Goal: Task Accomplishment & Management: Use online tool/utility

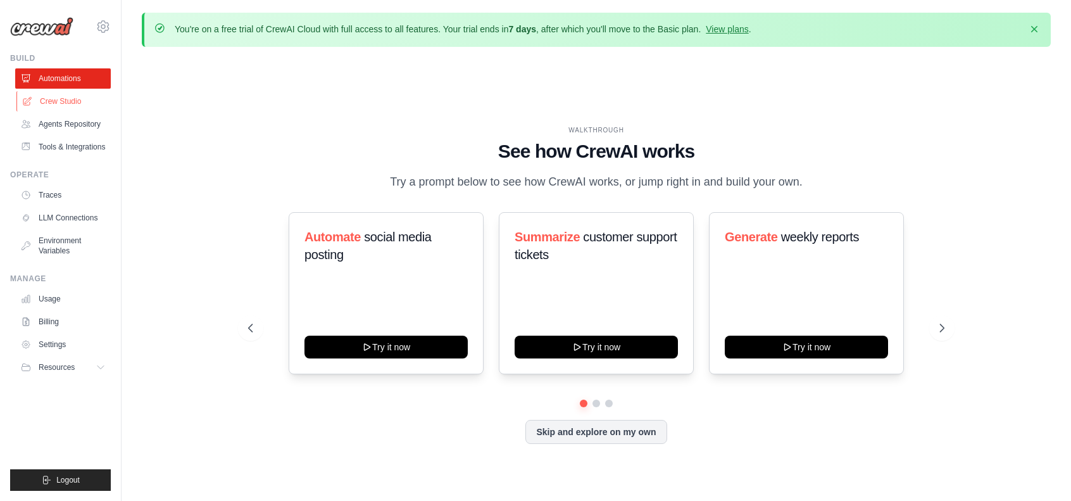
click at [63, 101] on link "Crew Studio" at bounding box center [64, 101] width 96 height 20
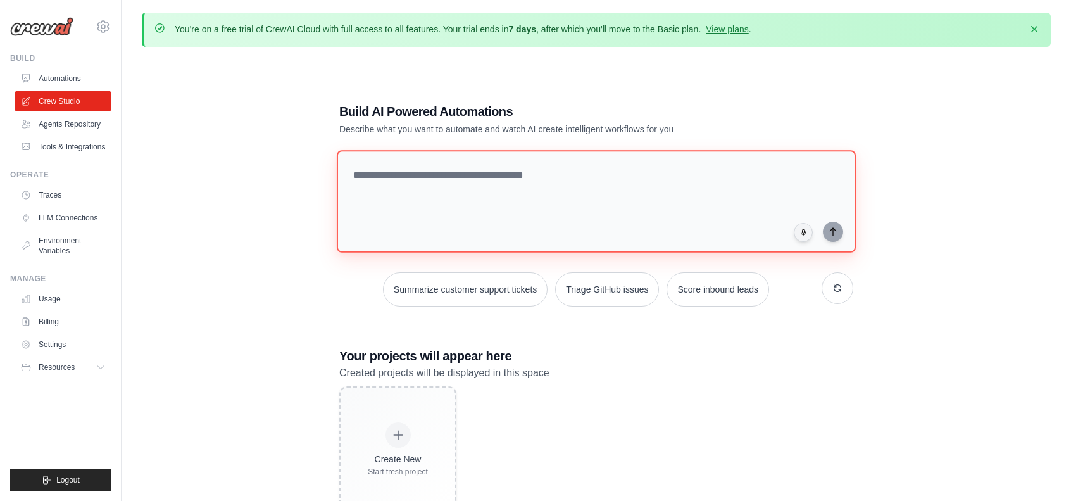
click at [494, 166] on textarea at bounding box center [596, 201] width 519 height 103
paste textarea "**********"
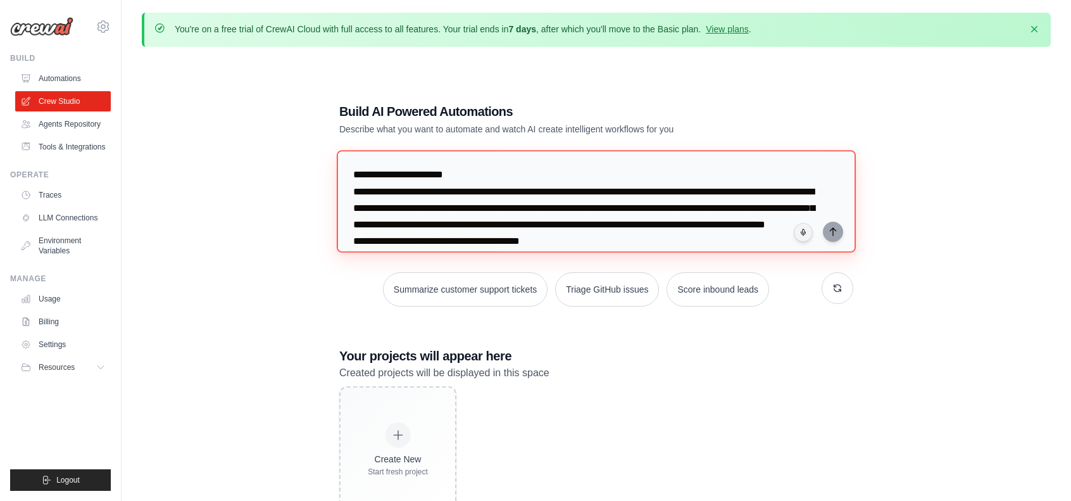
scroll to position [522, 0]
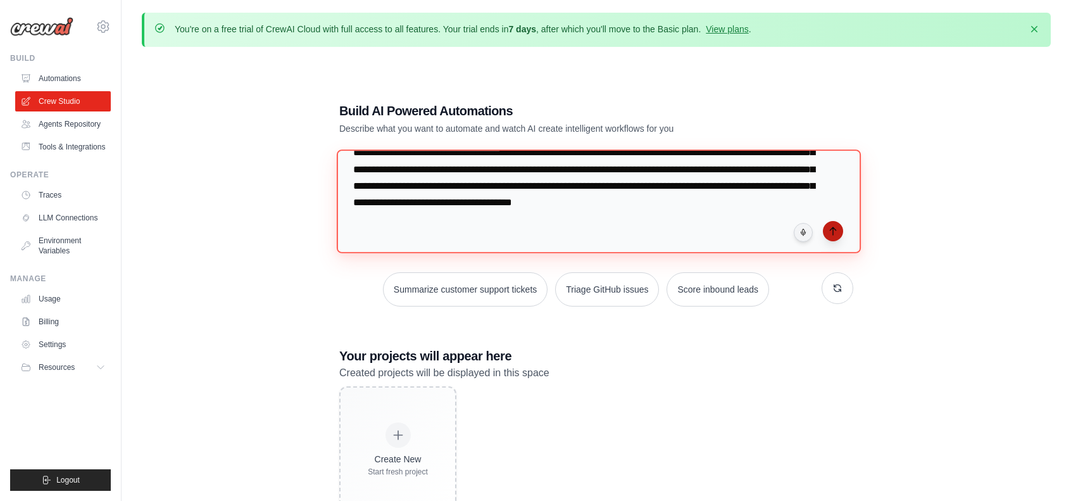
type textarea "**********"
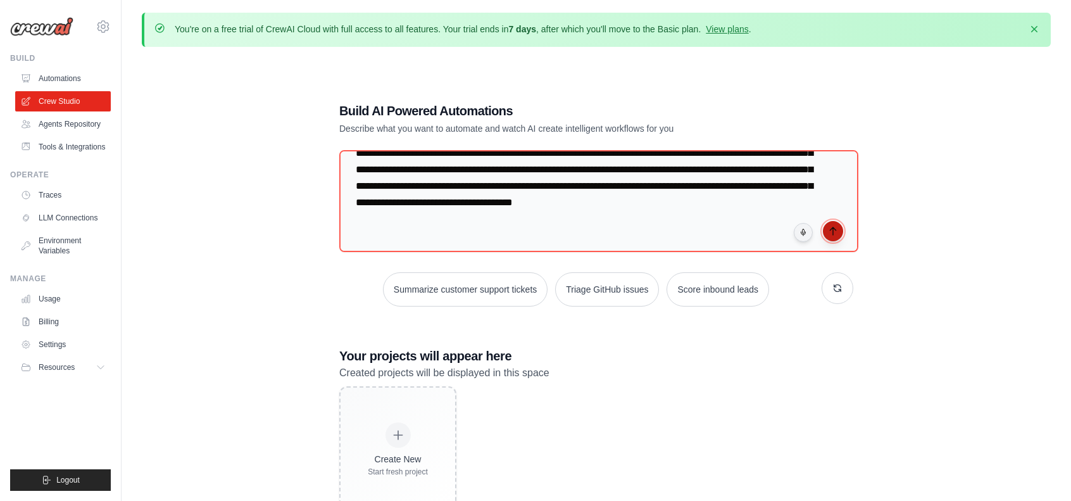
click at [830, 228] on icon "submit" at bounding box center [833, 231] width 6 height 8
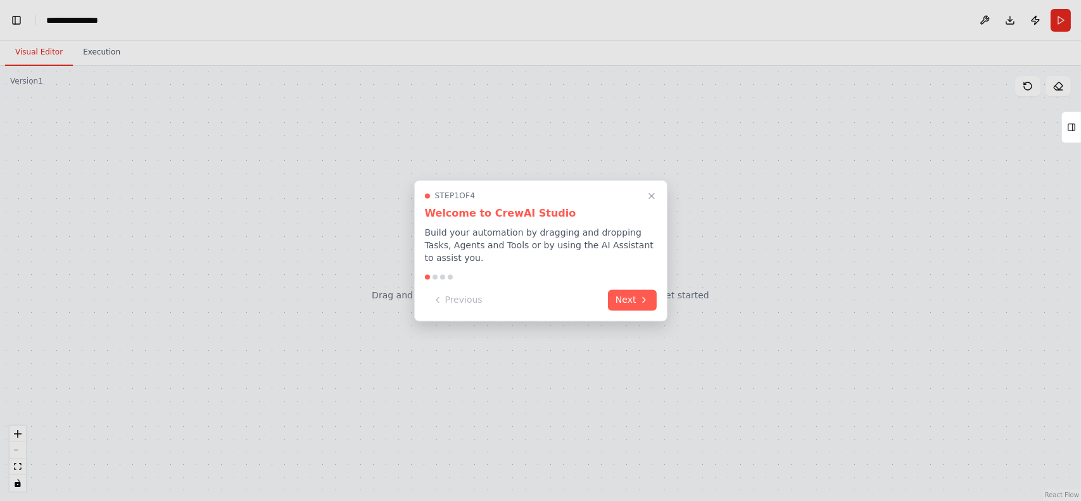
scroll to position [27150, 0]
click at [629, 292] on button "Next" at bounding box center [632, 298] width 49 height 21
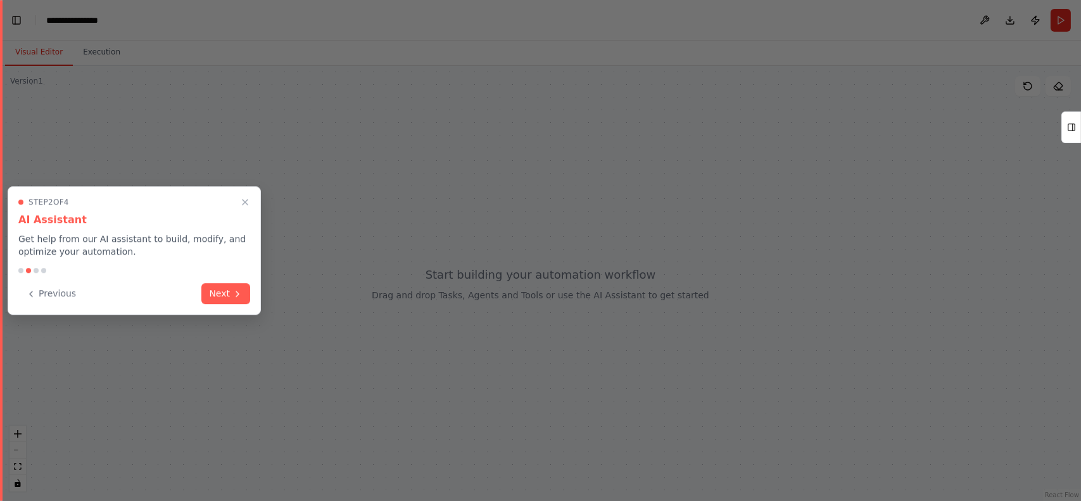
scroll to position [27379, 0]
click at [221, 289] on button "Next" at bounding box center [225, 292] width 49 height 21
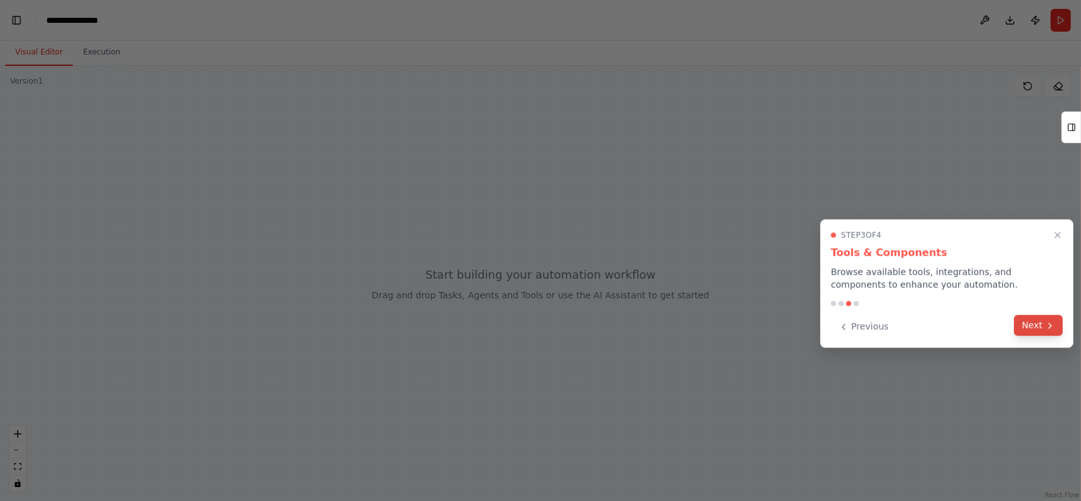
click at [1032, 325] on button "Next" at bounding box center [1037, 325] width 49 height 21
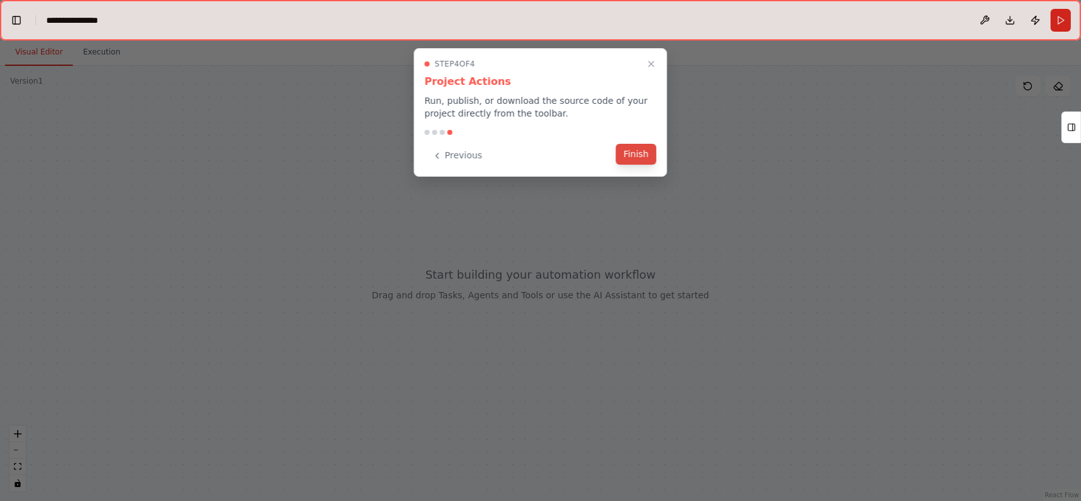
click at [636, 153] on button "Finish" at bounding box center [635, 154] width 41 height 21
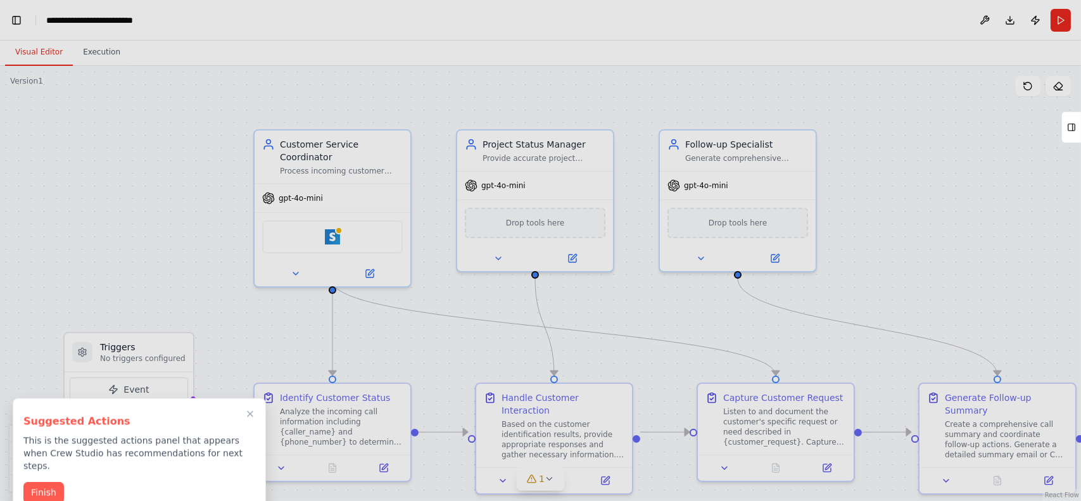
scroll to position [0, 15]
click at [22, 481] on button "Finish" at bounding box center [28, 490] width 41 height 21
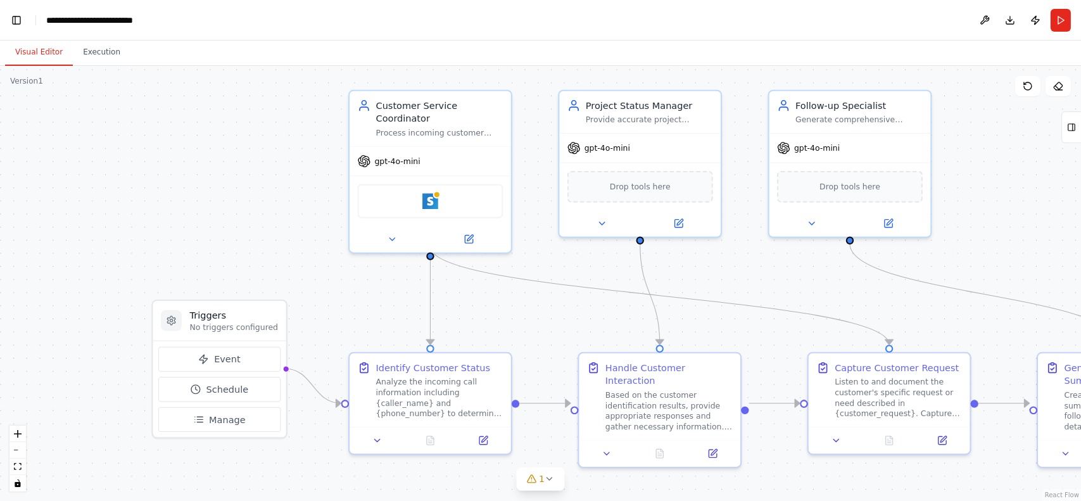
drag, startPoint x: 465, startPoint y: 404, endPoint x: 559, endPoint y: 367, distance: 101.7
click at [559, 367] on div ".deletable-edge-delete-btn { width: 20px; height: 20px; border: 0px solid #ffff…" at bounding box center [540, 283] width 1081 height 435
click at [432, 125] on div "Process incoming customer calls by identifying customer status (existing vs new…" at bounding box center [440, 130] width 127 height 11
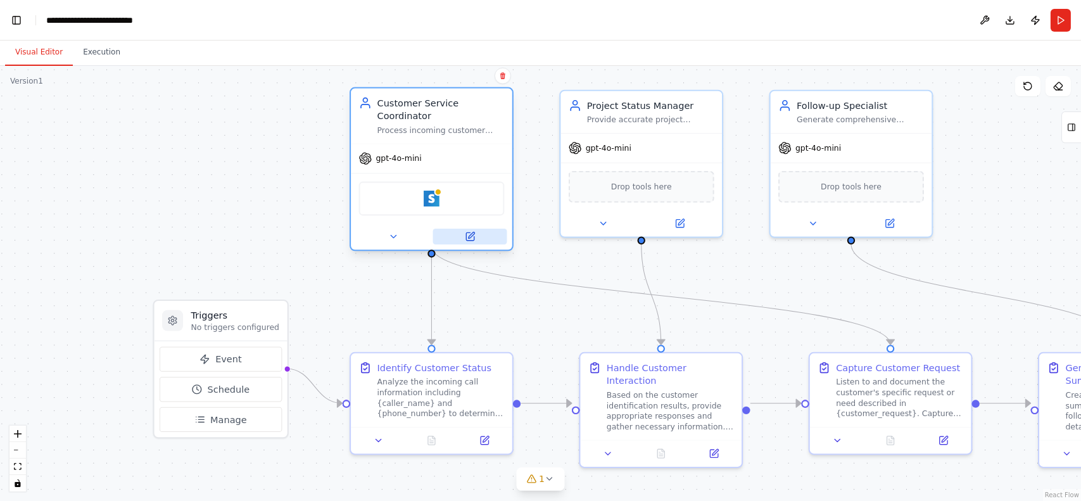
click at [477, 229] on button at bounding box center [470, 237] width 74 height 16
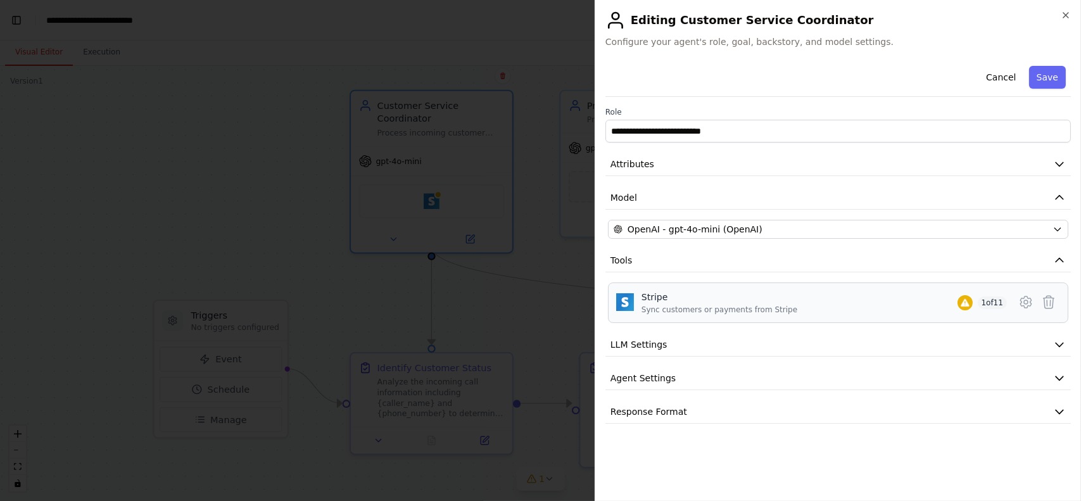
click at [807, 304] on div "Stripe Sync customers or payments from Stripe 1 of 11" at bounding box center [823, 303] width 365 height 24
click at [787, 337] on button "LLM Settings" at bounding box center [837, 344] width 465 height 23
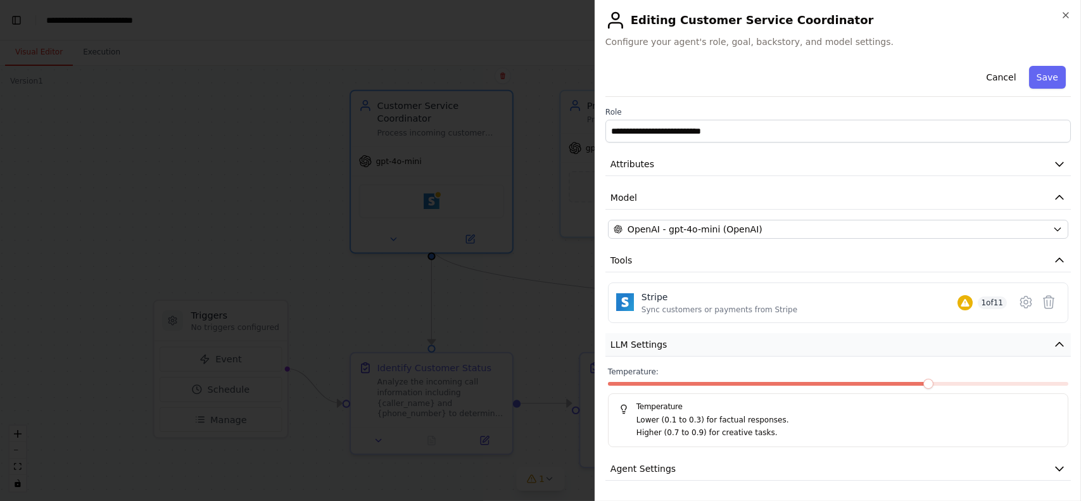
scroll to position [32, 0]
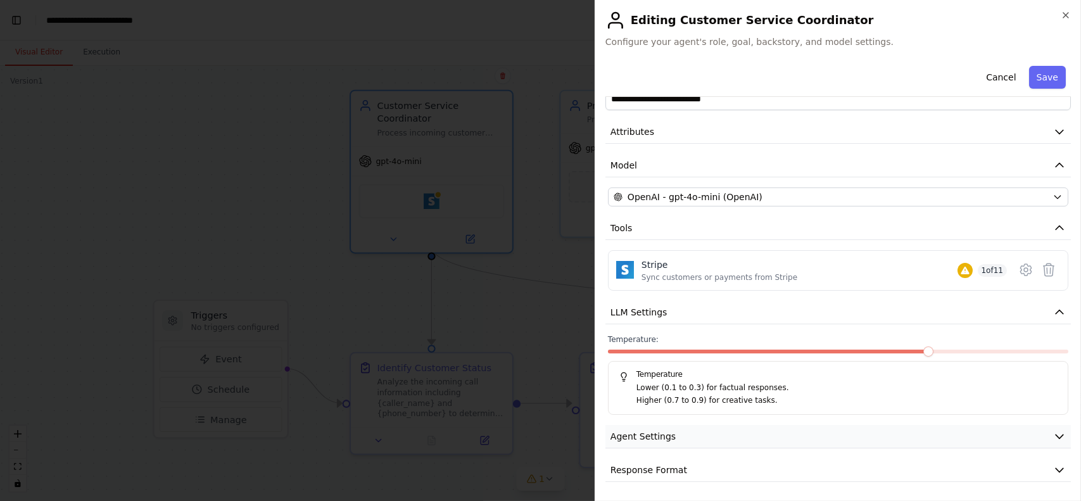
click at [750, 432] on button "Agent Settings" at bounding box center [837, 436] width 465 height 23
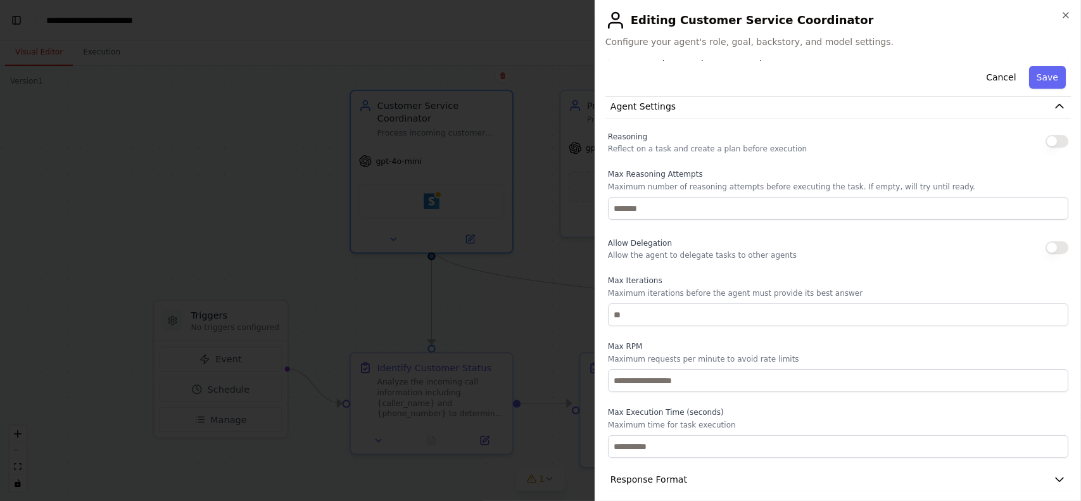
scroll to position [372, 0]
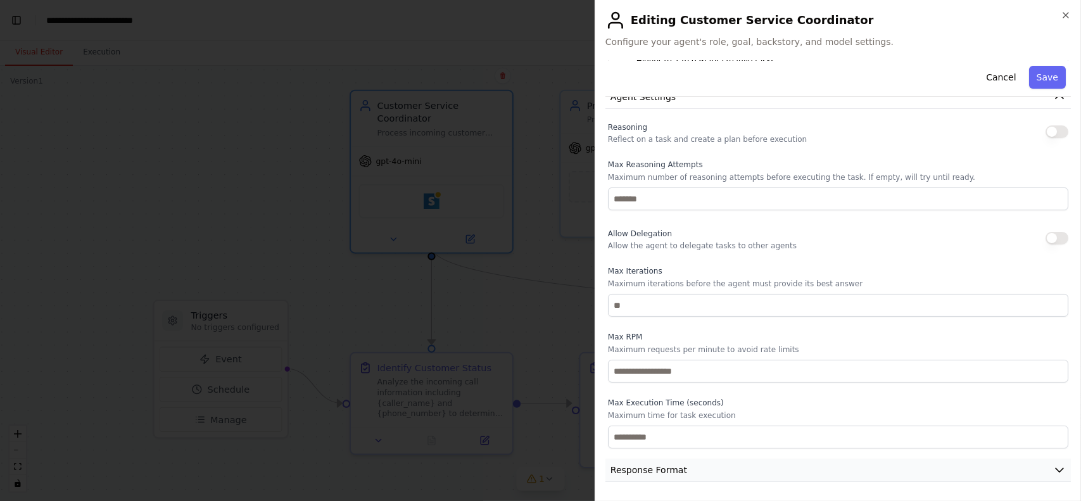
click at [726, 473] on button "Response Format" at bounding box center [837, 469] width 465 height 23
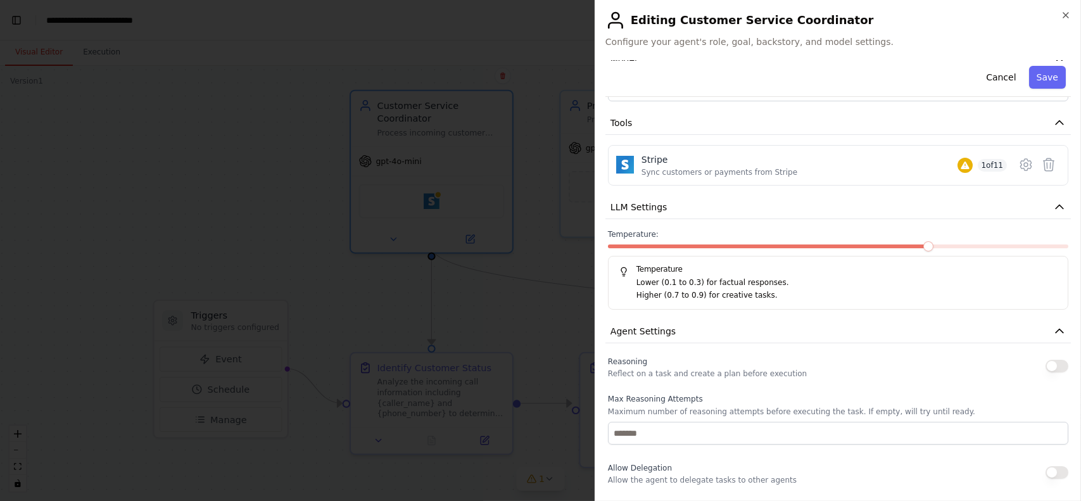
scroll to position [0, 0]
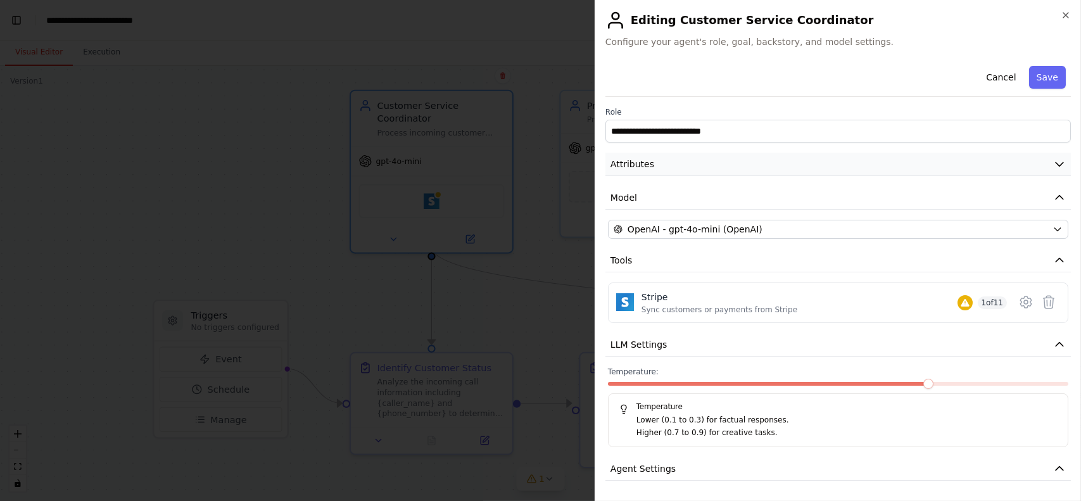
click at [1010, 163] on button "Attributes" at bounding box center [837, 164] width 465 height 23
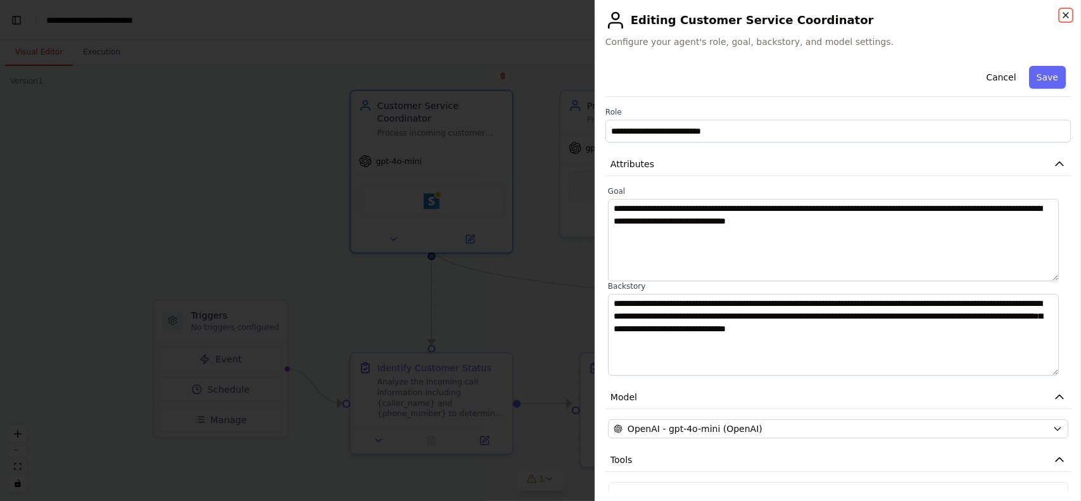
click at [1065, 14] on icon "button" at bounding box center [1065, 15] width 10 height 10
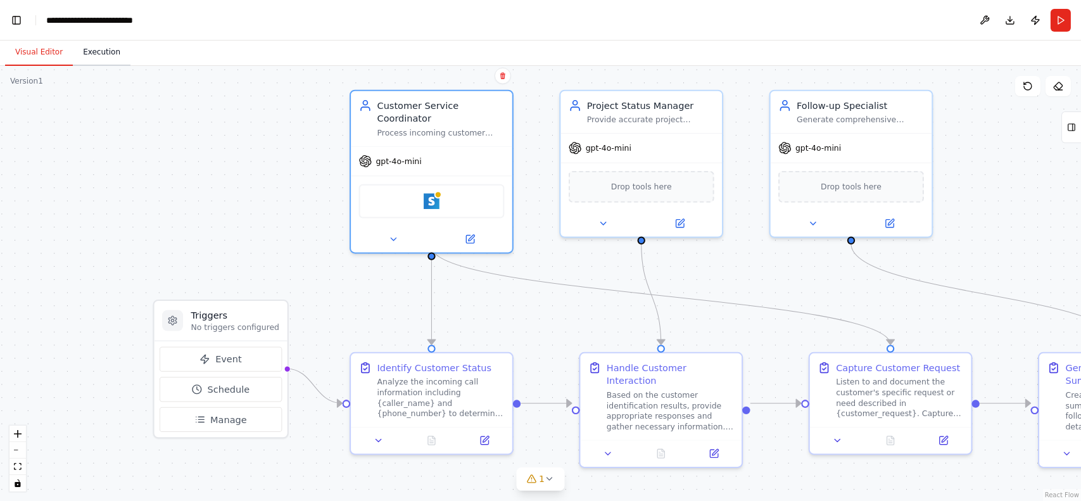
click at [94, 46] on button "Execution" at bounding box center [102, 52] width 58 height 27
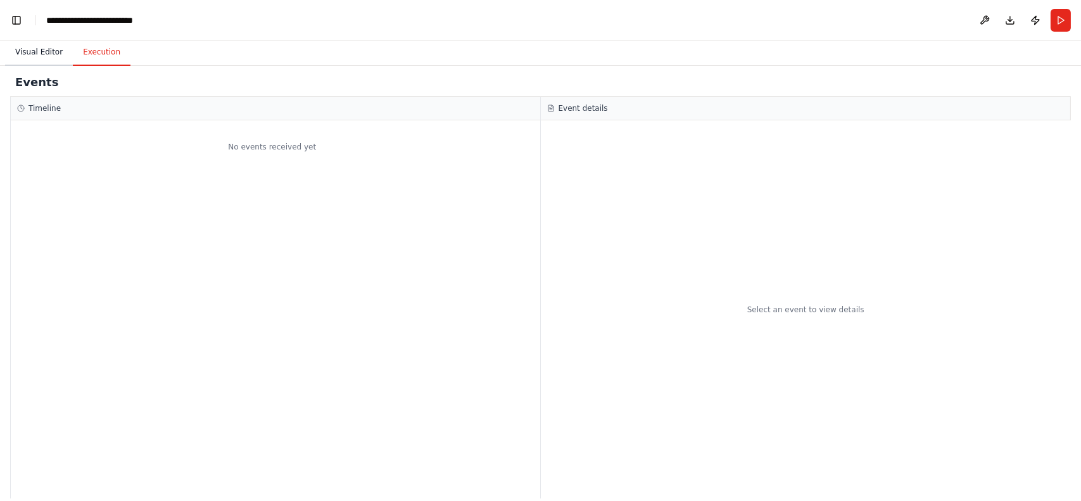
click at [46, 53] on button "Visual Editor" at bounding box center [39, 52] width 68 height 27
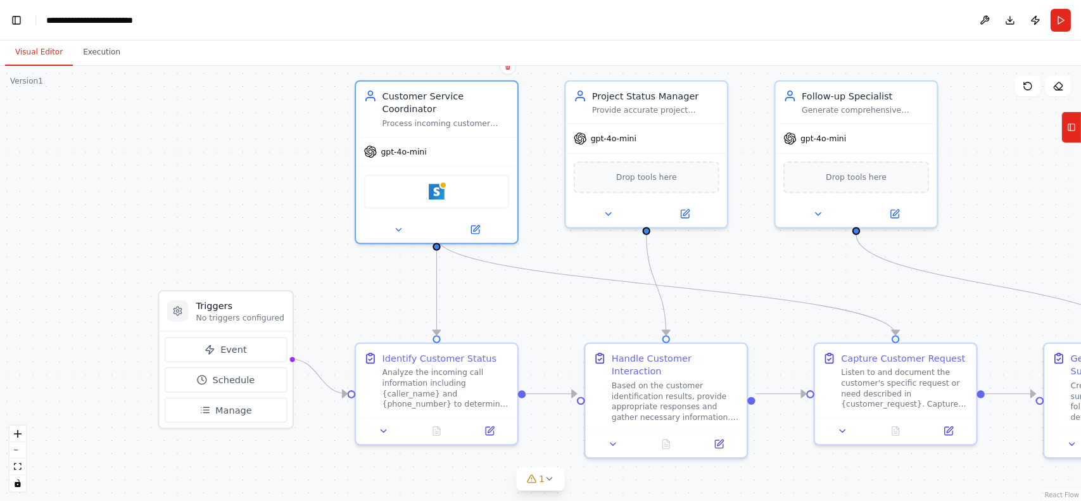
drag, startPoint x: 617, startPoint y: 330, endPoint x: 622, endPoint y: 321, distance: 10.8
click at [622, 321] on div ".deletable-edge-delete-btn { width: 20px; height: 20px; border: 0px solid #ffff…" at bounding box center [540, 283] width 1081 height 435
click at [689, 207] on icon at bounding box center [686, 210] width 6 height 6
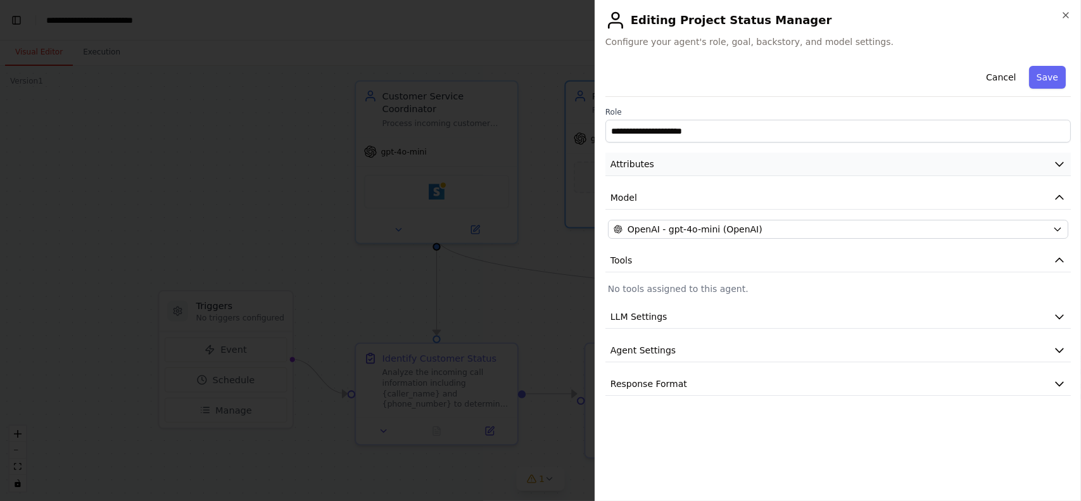
click at [741, 161] on button "Attributes" at bounding box center [837, 164] width 465 height 23
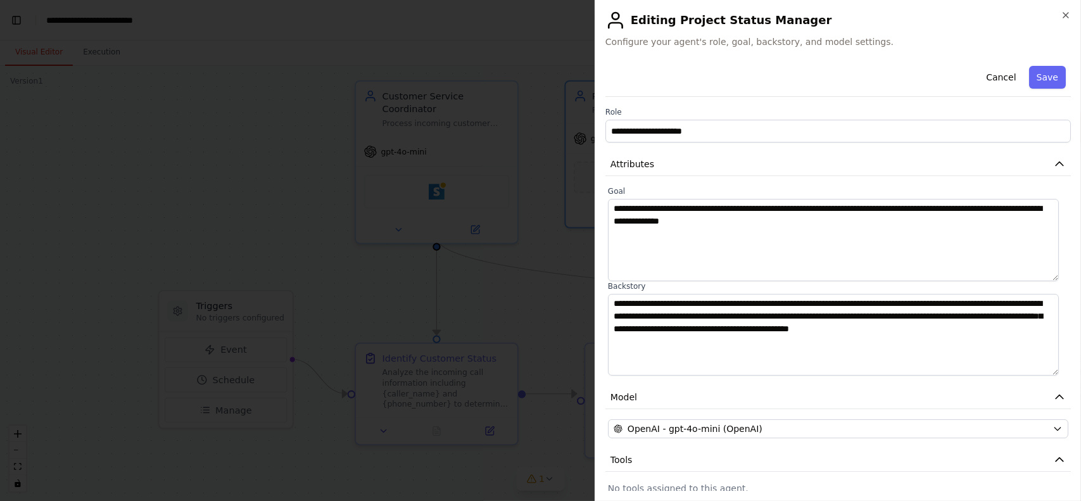
click at [1060, 18] on h2 "Editing Project Status Manager" at bounding box center [837, 20] width 465 height 20
click at [1068, 16] on icon "button" at bounding box center [1065, 15] width 10 height 10
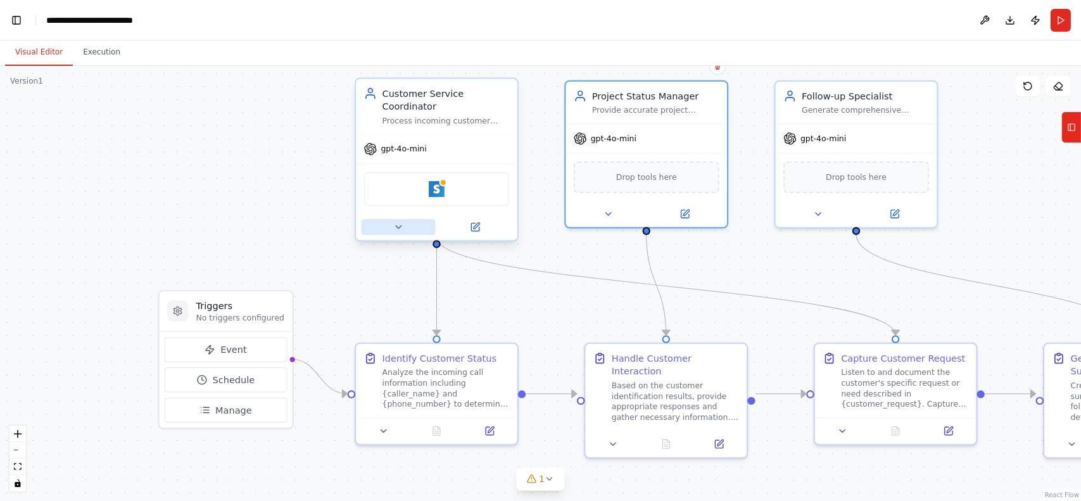
click at [404, 219] on button at bounding box center [398, 227] width 74 height 16
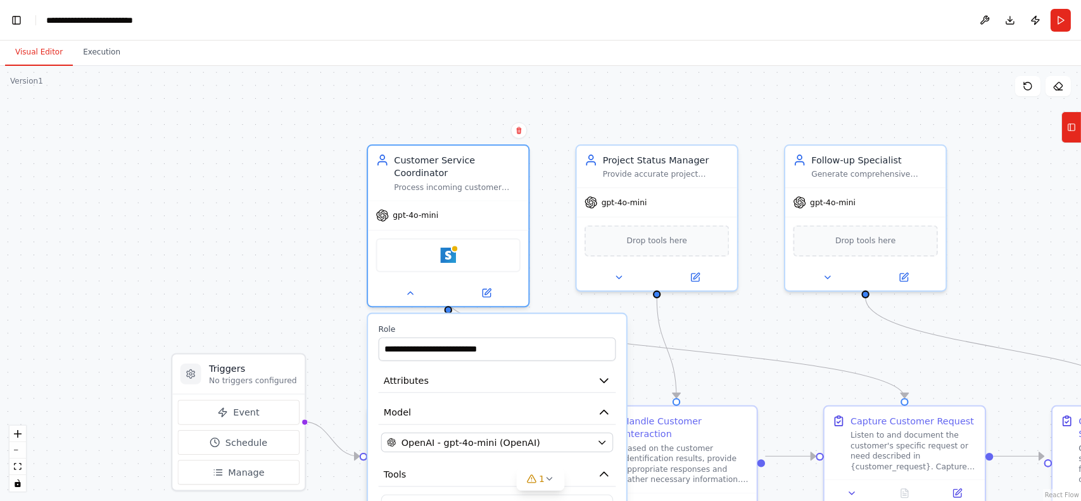
drag, startPoint x: 643, startPoint y: 468, endPoint x: 655, endPoint y: 530, distance: 63.7
click at [655, 500] on html "▶ Thought process I'll help you build a CrewAI automation for this AI phone ass…" at bounding box center [540, 250] width 1081 height 501
click at [289, 202] on div ".deletable-edge-delete-btn { width: 20px; height: 20px; border: 0px solid #ffff…" at bounding box center [540, 283] width 1081 height 435
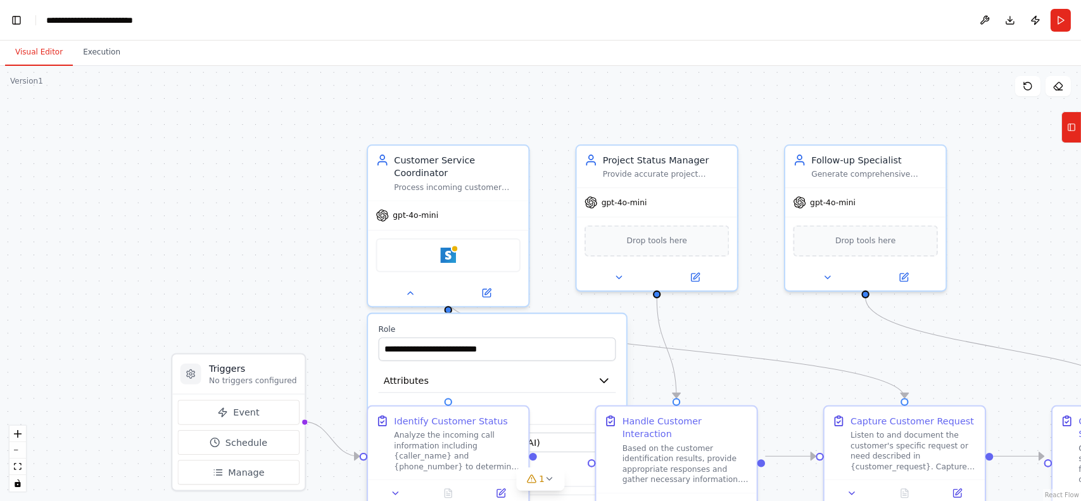
click at [289, 205] on div ".deletable-edge-delete-btn { width: 20px; height: 20px; border: 0px solid #ffff…" at bounding box center [540, 283] width 1081 height 435
click at [300, 280] on div ".deletable-edge-delete-btn { width: 20px; height: 20px; border: 0px solid #ffff…" at bounding box center [540, 283] width 1081 height 435
click at [1055, 22] on button "Run" at bounding box center [1060, 20] width 20 height 23
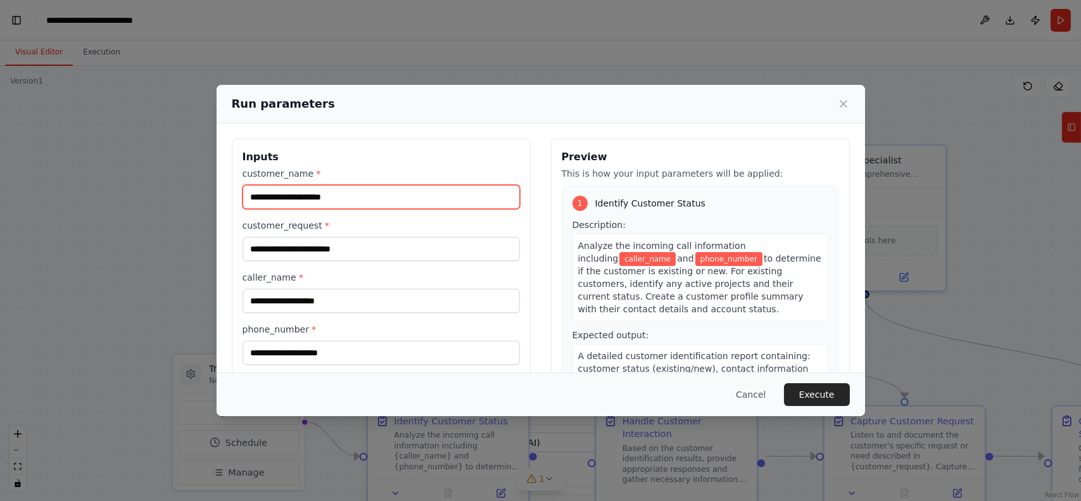
click at [311, 195] on input "customer_name *" at bounding box center [380, 197] width 277 height 24
type input "**********"
drag, startPoint x: 311, startPoint y: 195, endPoint x: 207, endPoint y: 184, distance: 105.1
click at [207, 184] on div "**********" at bounding box center [540, 250] width 1081 height 501
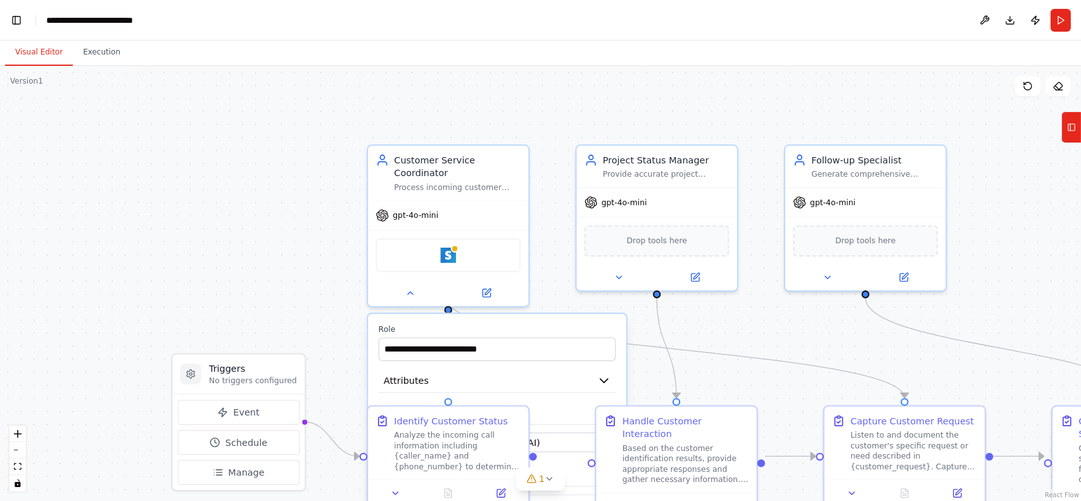
click at [932, 111] on div ".deletable-edge-delete-btn { width: 20px; height: 20px; border: 0px solid #ffff…" at bounding box center [540, 283] width 1081 height 435
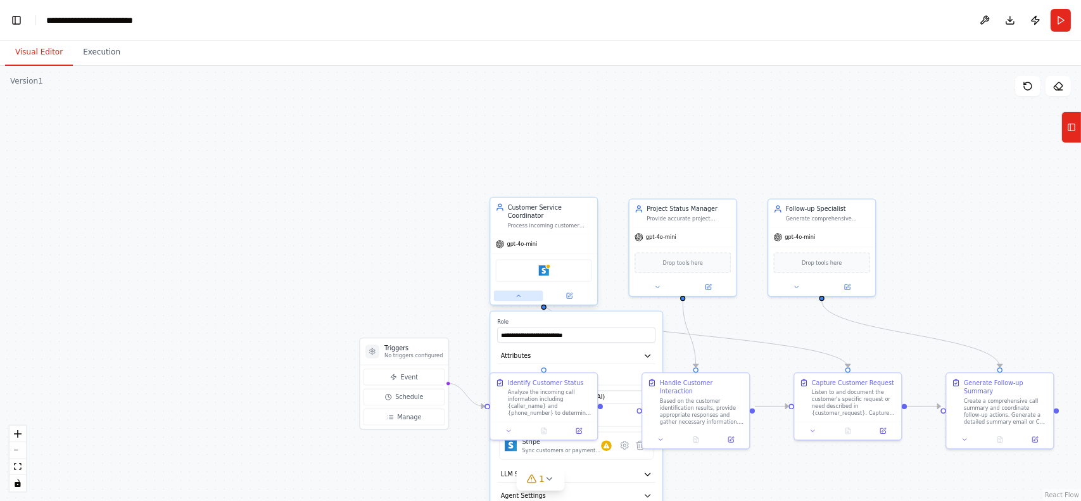
click at [522, 291] on button at bounding box center [518, 296] width 49 height 10
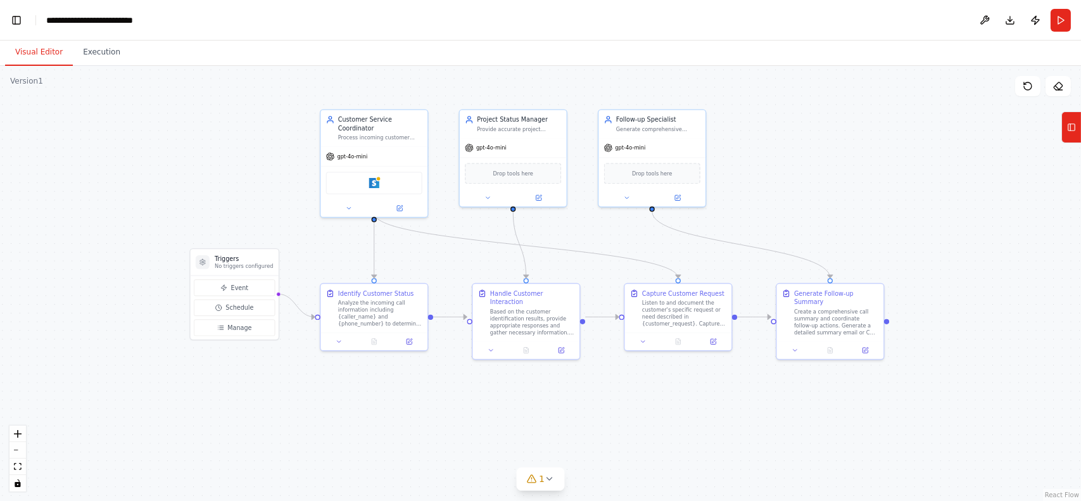
drag, startPoint x: 459, startPoint y: 310, endPoint x: 291, endPoint y: 225, distance: 188.0
click at [291, 225] on div ".deletable-edge-delete-btn { width: 20px; height: 20px; border: 0px solid #ffff…" at bounding box center [540, 283] width 1081 height 435
click at [1058, 21] on button "Run" at bounding box center [1060, 20] width 20 height 23
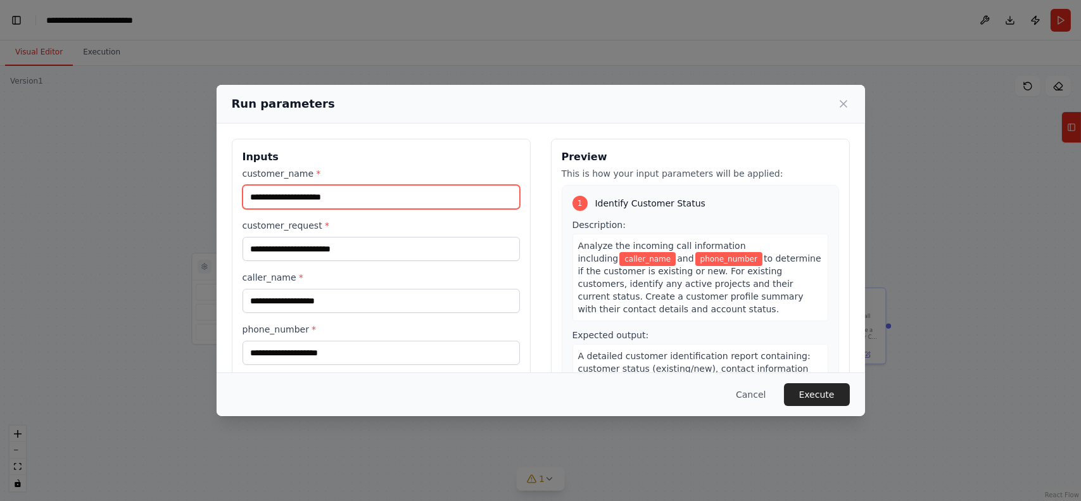
click at [303, 202] on input "customer_name *" at bounding box center [380, 197] width 277 height 24
type input "**********"
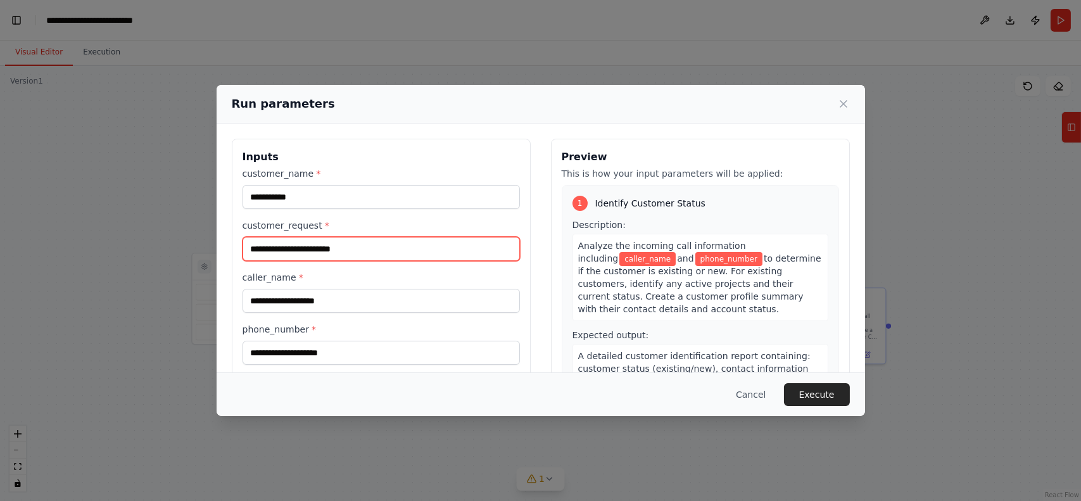
click at [285, 247] on input "customer_request *" at bounding box center [380, 249] width 277 height 24
type input "*"
type input "**********"
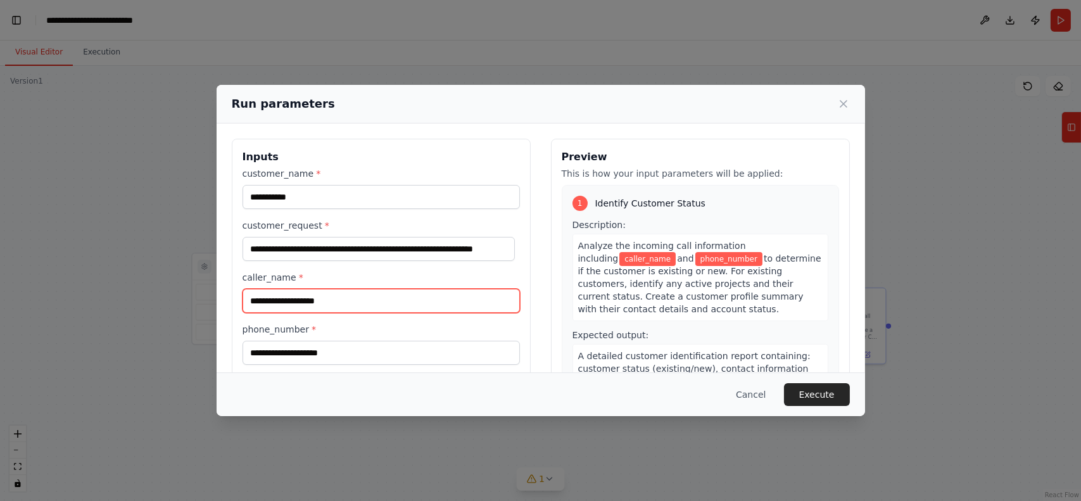
click at [296, 297] on input "caller_name *" at bounding box center [380, 301] width 277 height 24
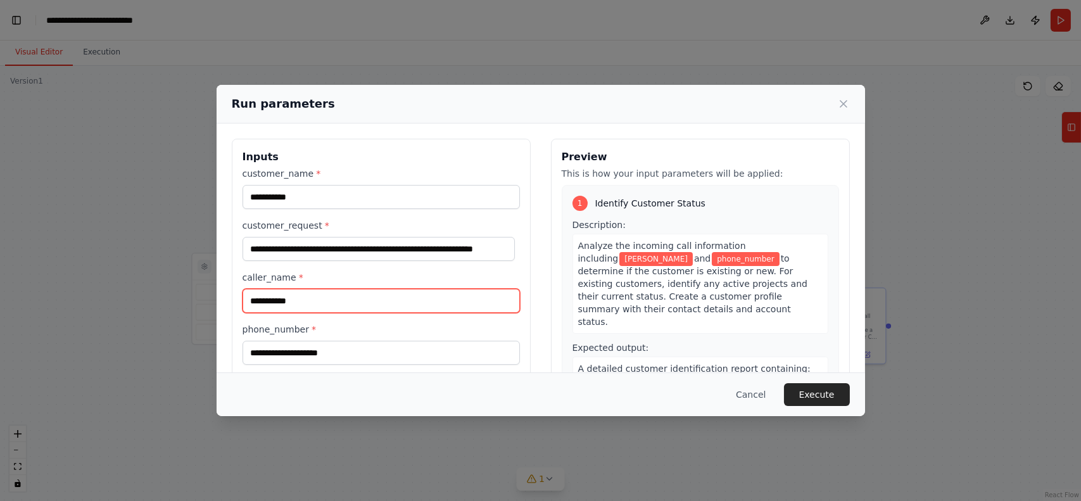
type input "**********"
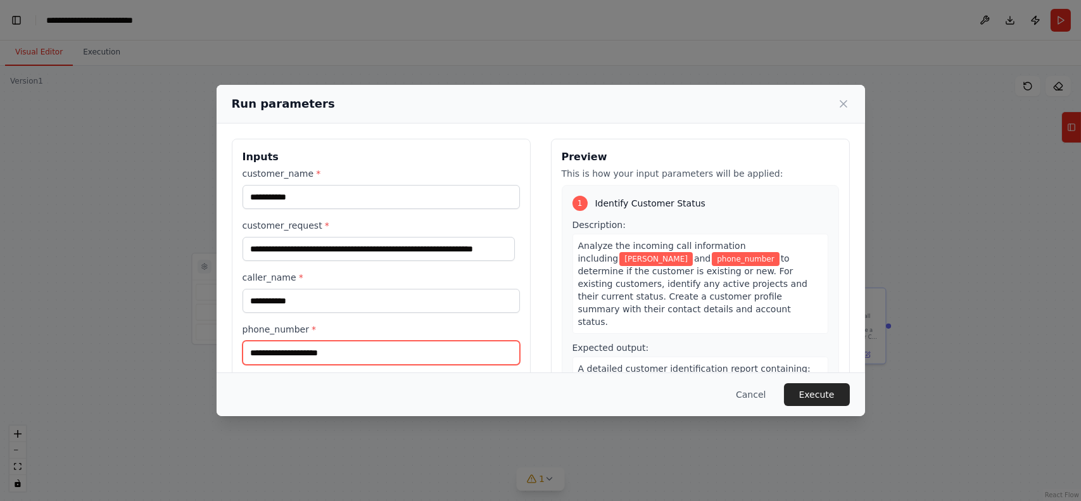
click at [293, 349] on input "phone_number *" at bounding box center [380, 353] width 277 height 24
type input "**********"
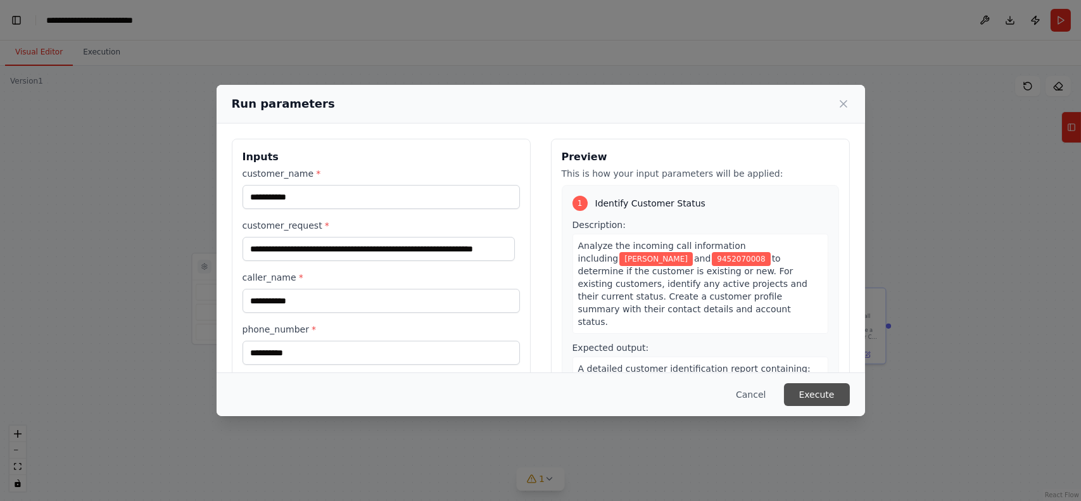
click at [819, 391] on button "Execute" at bounding box center [817, 394] width 66 height 23
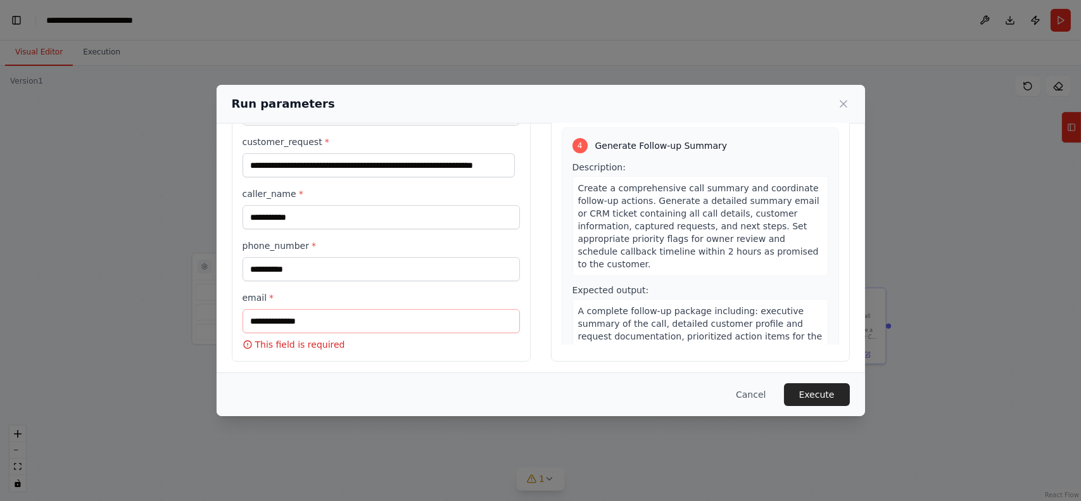
scroll to position [87, 0]
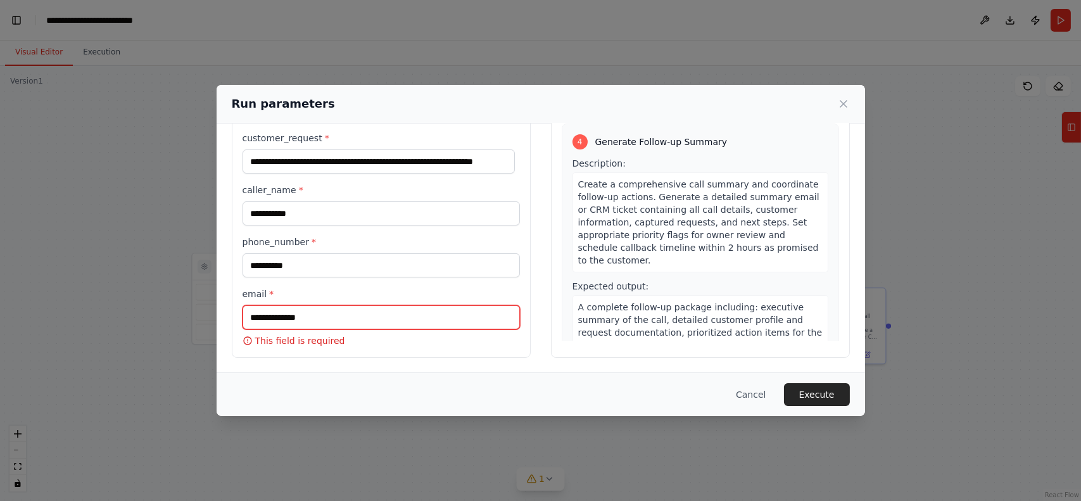
click at [315, 316] on input "email *" at bounding box center [380, 317] width 277 height 24
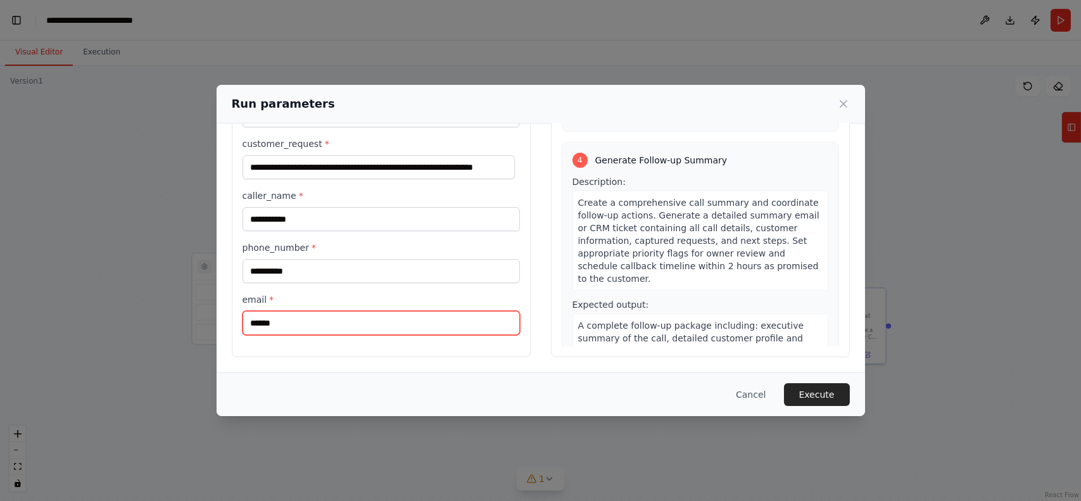
scroll to position [813, 0]
type input "**********"
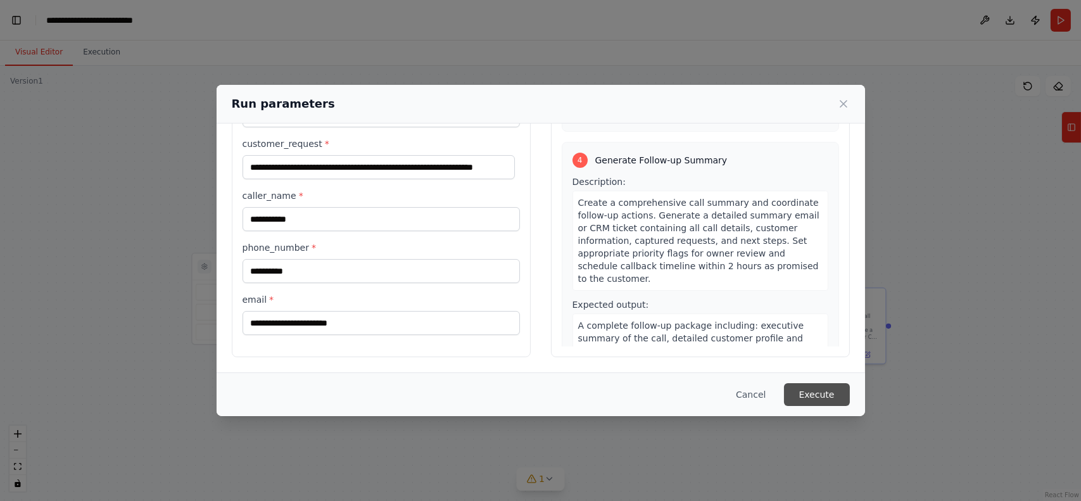
click at [811, 392] on button "Execute" at bounding box center [817, 394] width 66 height 23
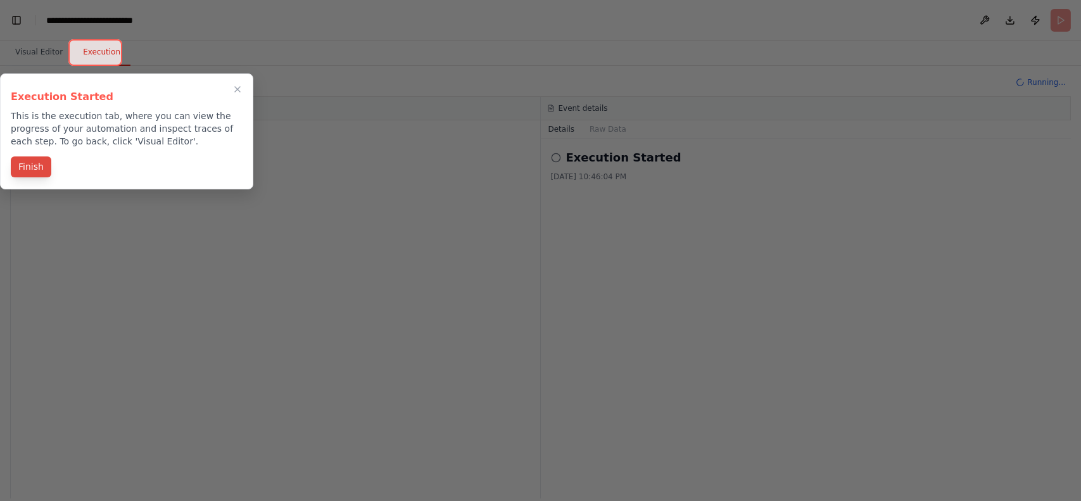
click at [27, 163] on button "Finish" at bounding box center [31, 166] width 41 height 21
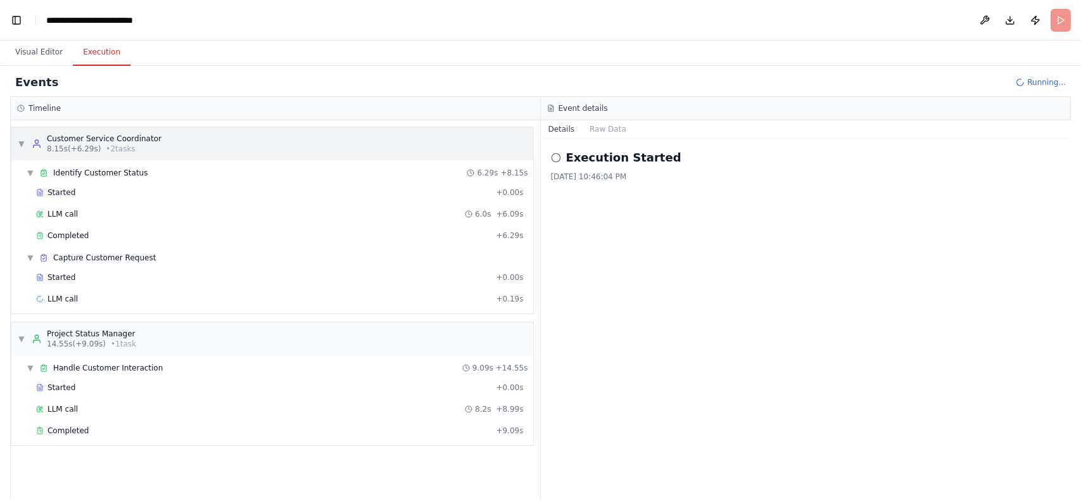
click at [111, 142] on div "Customer Service Coordinator" at bounding box center [104, 139] width 115 height 10
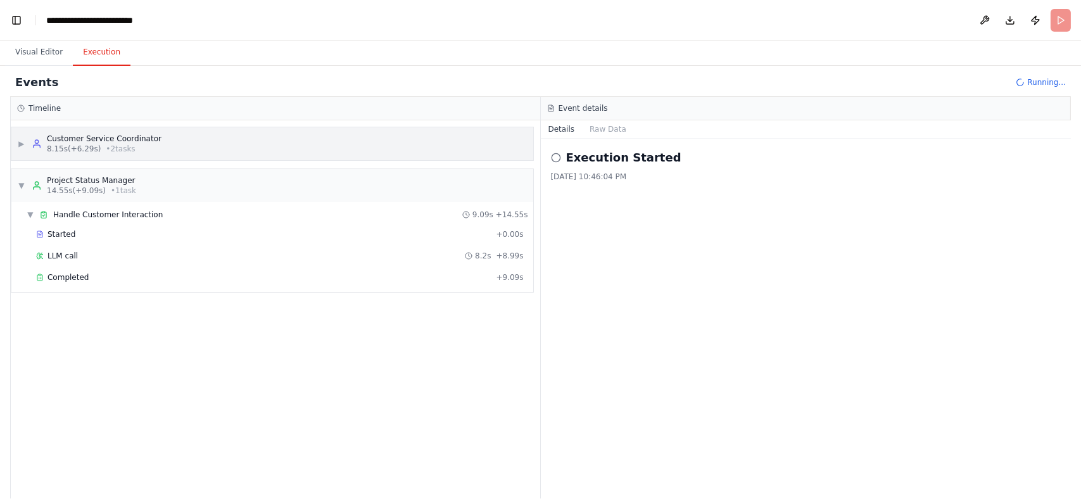
click at [111, 142] on div "Customer Service Coordinator" at bounding box center [104, 139] width 115 height 10
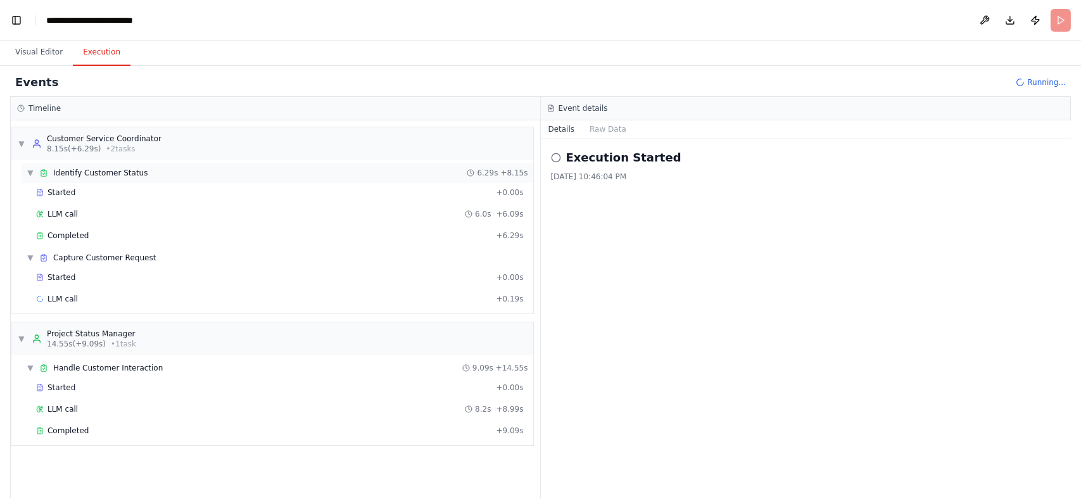
click at [79, 175] on span "Identify Customer Status" at bounding box center [100, 173] width 94 height 10
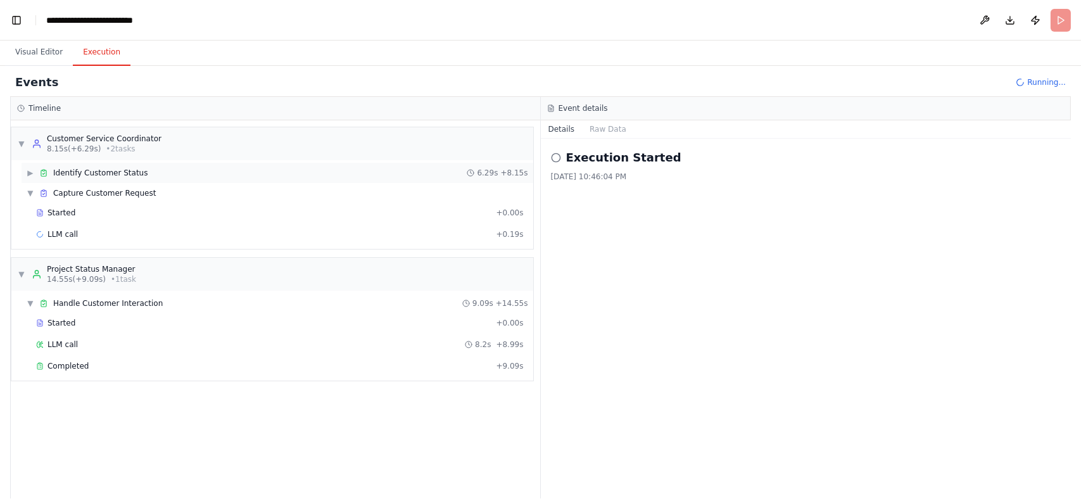
click at [79, 175] on span "Identify Customer Status" at bounding box center [100, 173] width 94 height 10
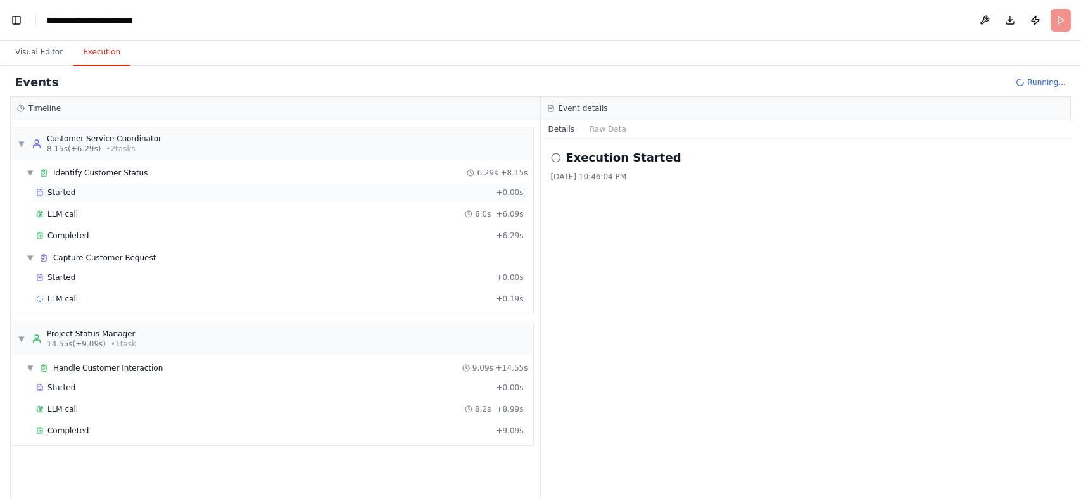
click at [55, 194] on span "Started" at bounding box center [61, 192] width 28 height 10
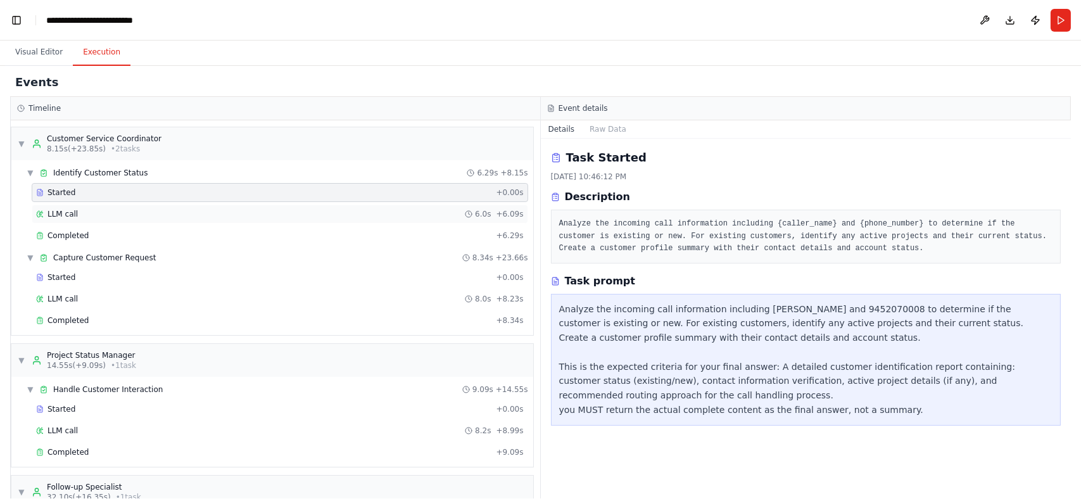
click at [65, 210] on span "LLM call" at bounding box center [62, 214] width 30 height 10
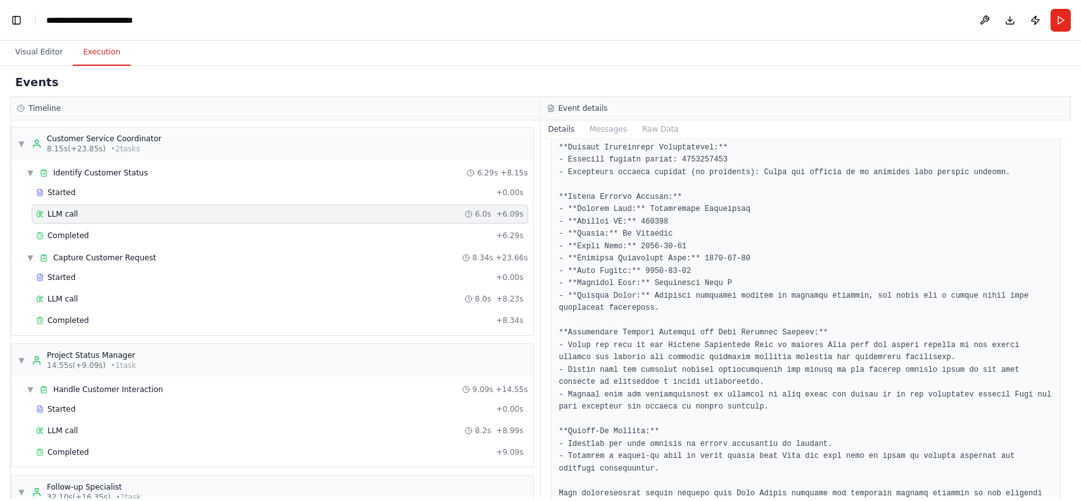
scroll to position [284, 0]
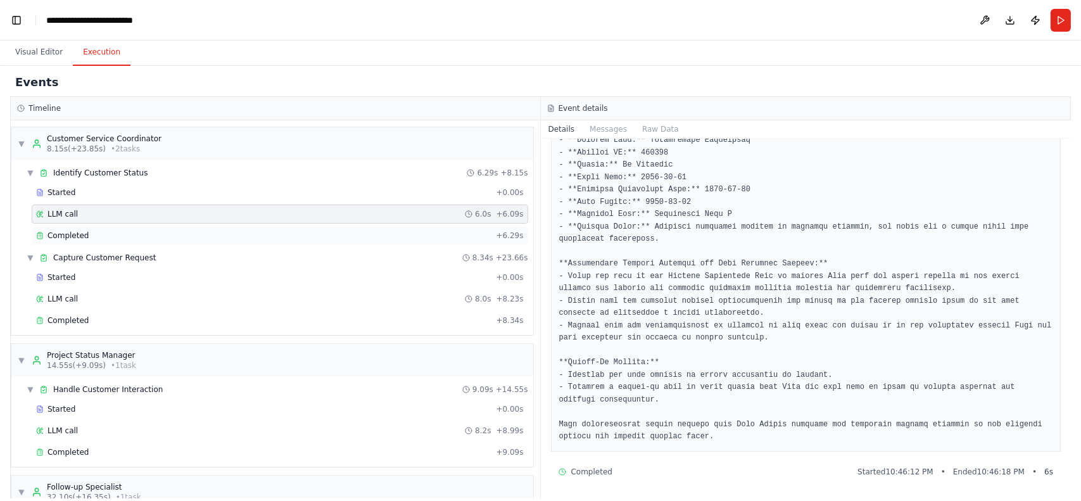
click at [78, 235] on span "Completed" at bounding box center [67, 235] width 41 height 10
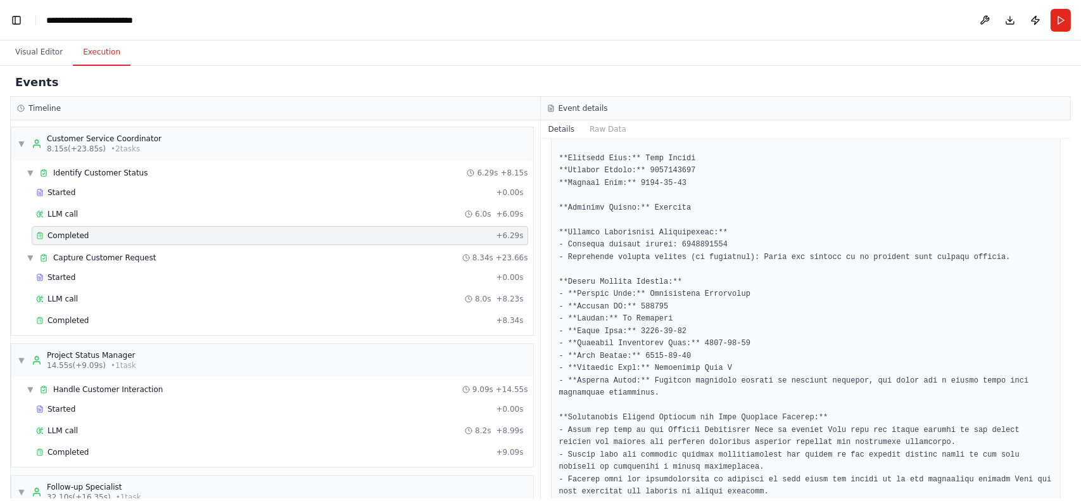
scroll to position [300, 0]
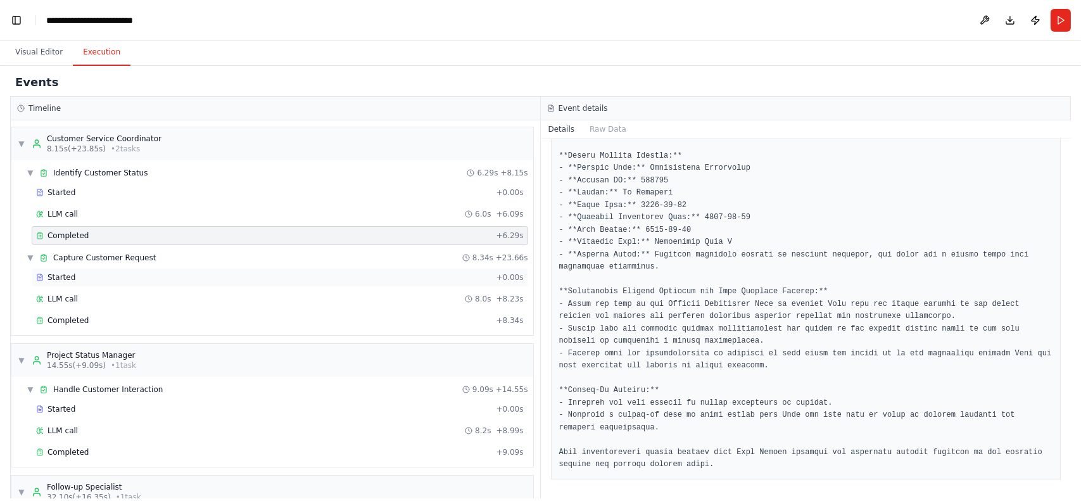
click at [68, 278] on span "Started" at bounding box center [61, 277] width 28 height 10
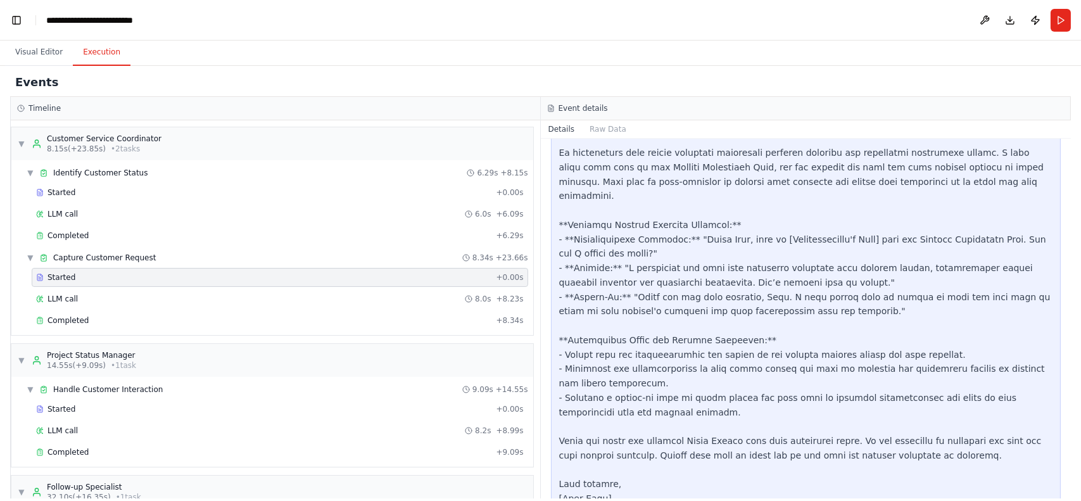
scroll to position [639, 0]
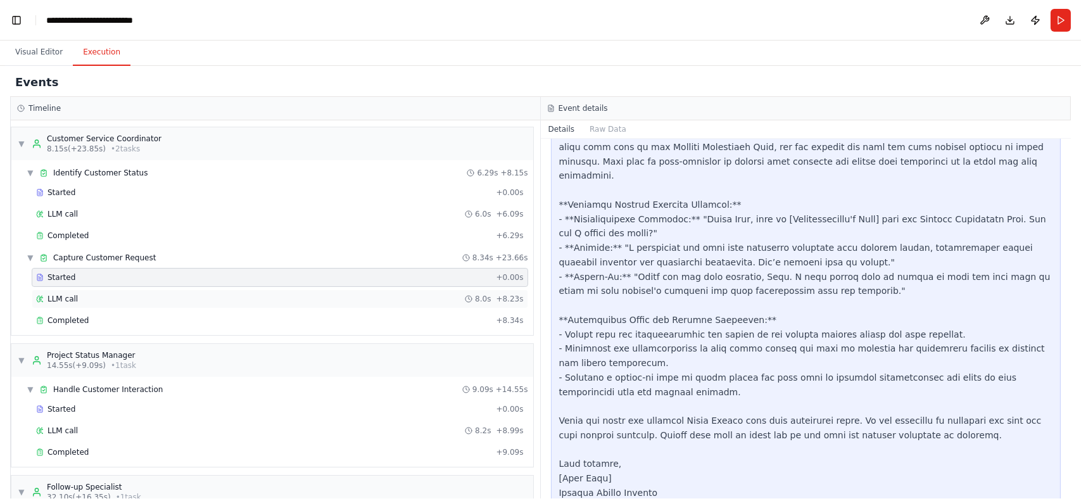
click at [59, 294] on span "LLM call" at bounding box center [62, 299] width 30 height 10
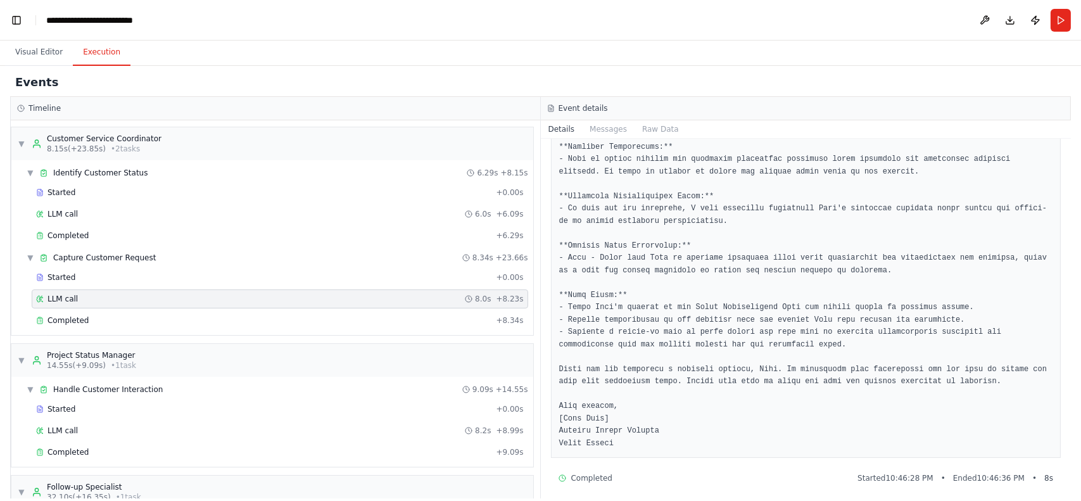
scroll to position [420, 0]
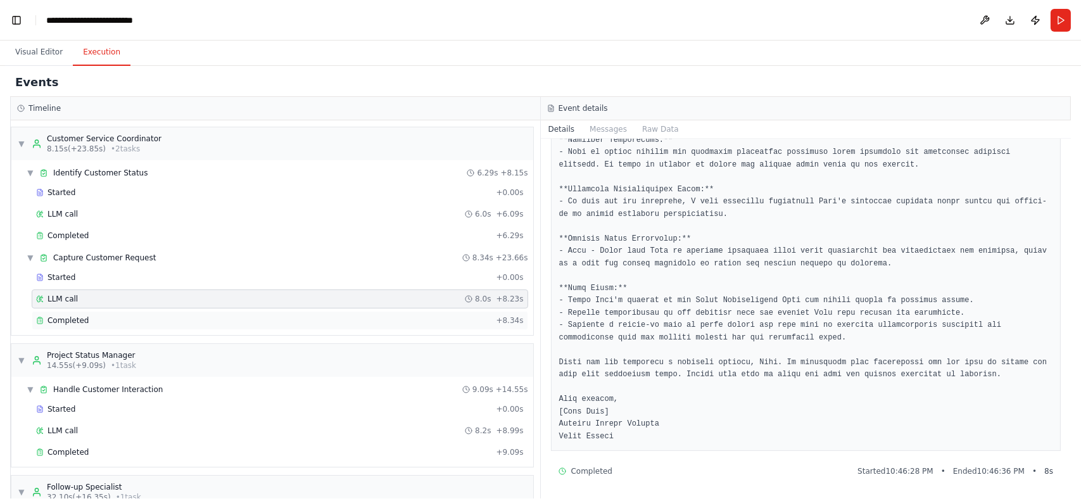
click at [71, 322] on span "Completed" at bounding box center [67, 320] width 41 height 10
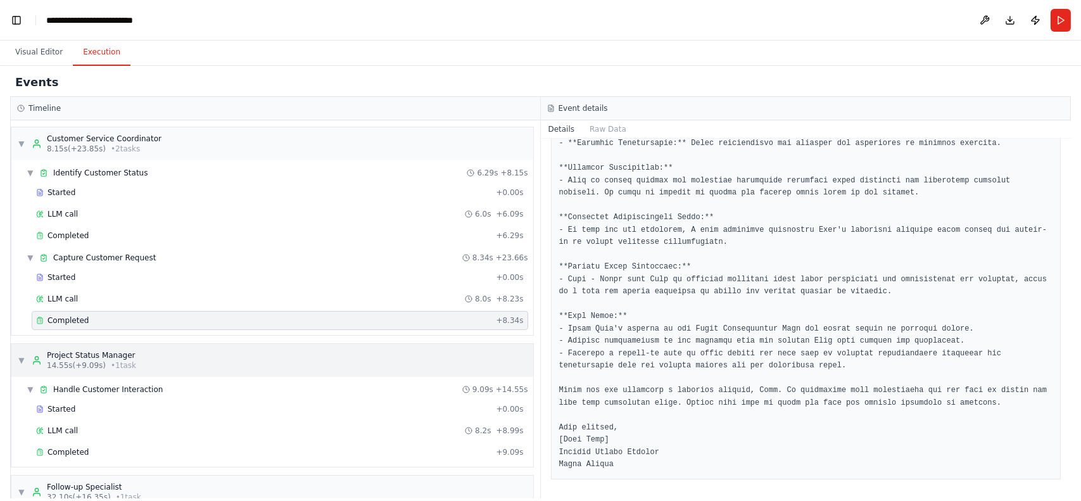
scroll to position [112, 0]
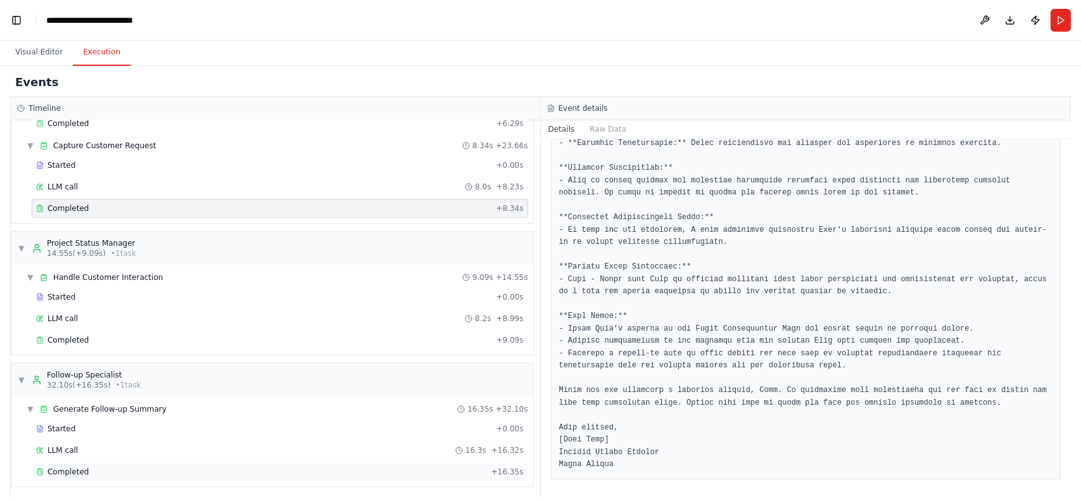
click at [63, 468] on span "Completed" at bounding box center [67, 472] width 41 height 10
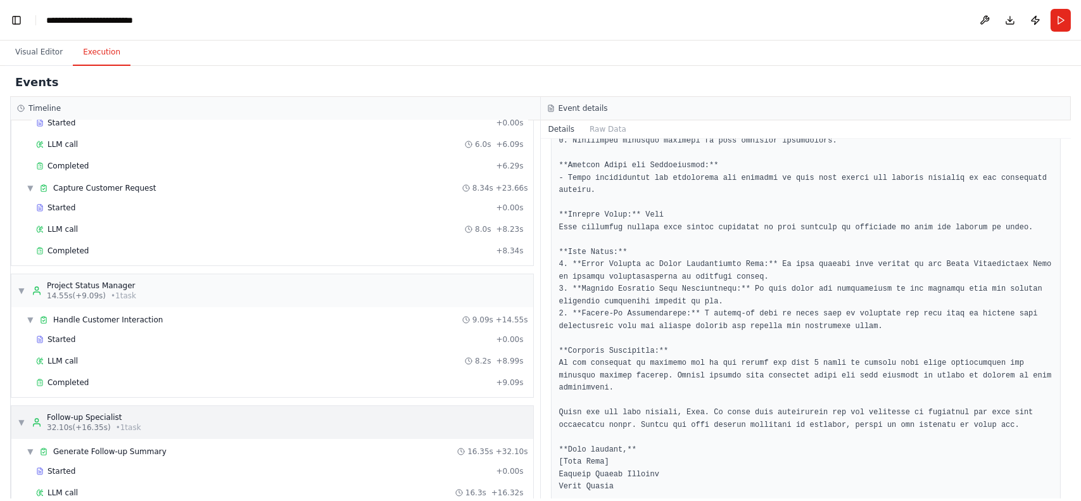
scroll to position [0, 0]
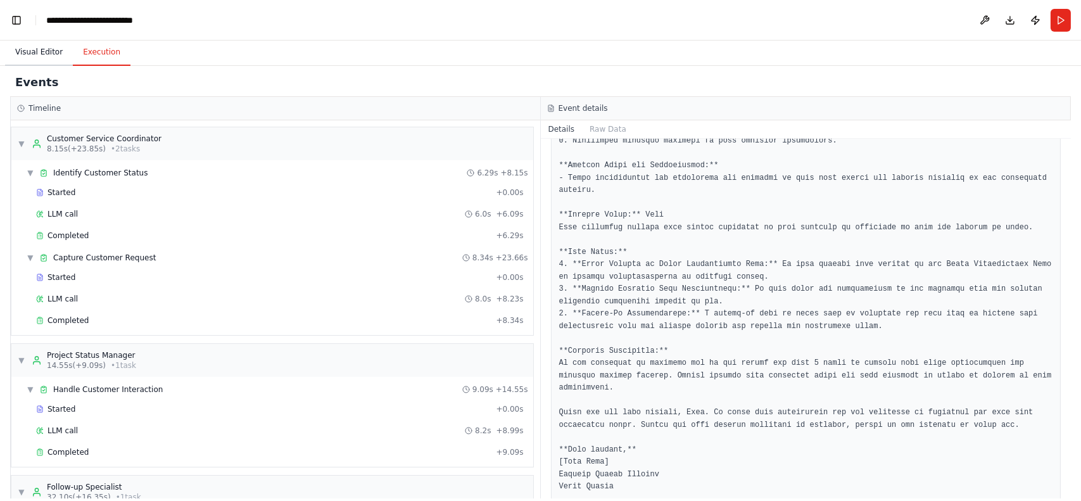
click at [30, 58] on button "Visual Editor" at bounding box center [39, 52] width 68 height 27
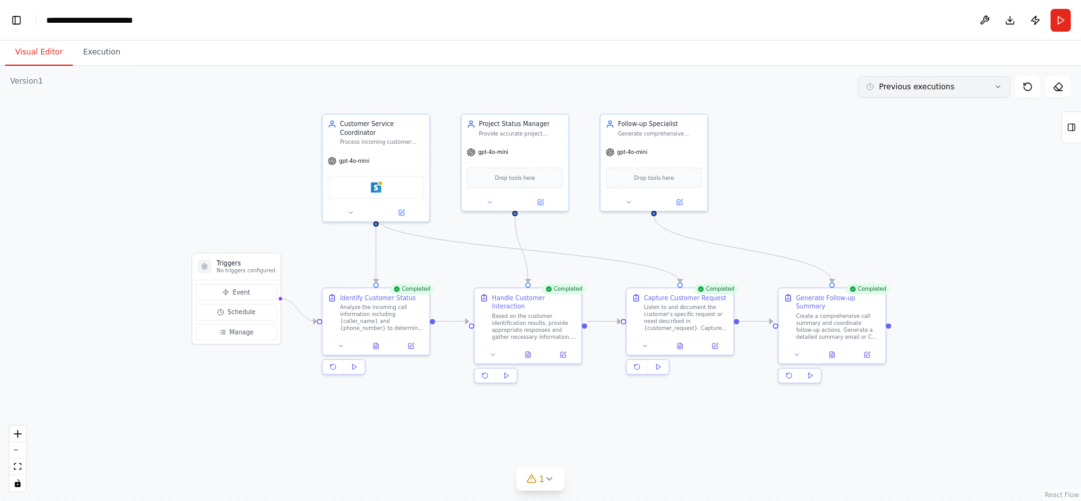
click at [972, 92] on button "Previous executions" at bounding box center [934, 87] width 152 height 22
click at [920, 156] on div ".deletable-edge-delete-btn { width: 20px; height: 20px; border: 0px solid #ffff…" at bounding box center [540, 283] width 1081 height 435
click at [523, 179] on span "Drop tools here" at bounding box center [515, 176] width 40 height 9
click at [542, 202] on icon at bounding box center [539, 200] width 5 height 5
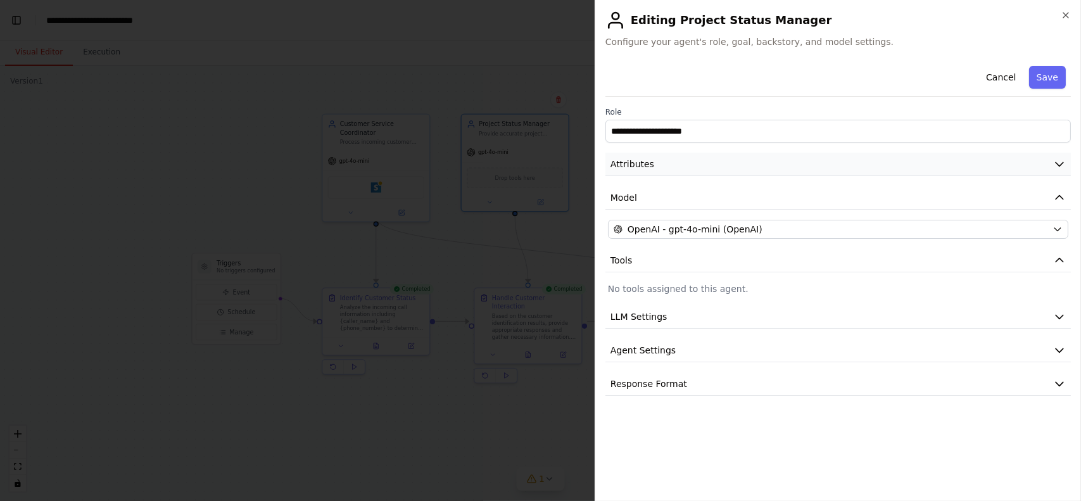
click at [742, 164] on button "Attributes" at bounding box center [837, 164] width 465 height 23
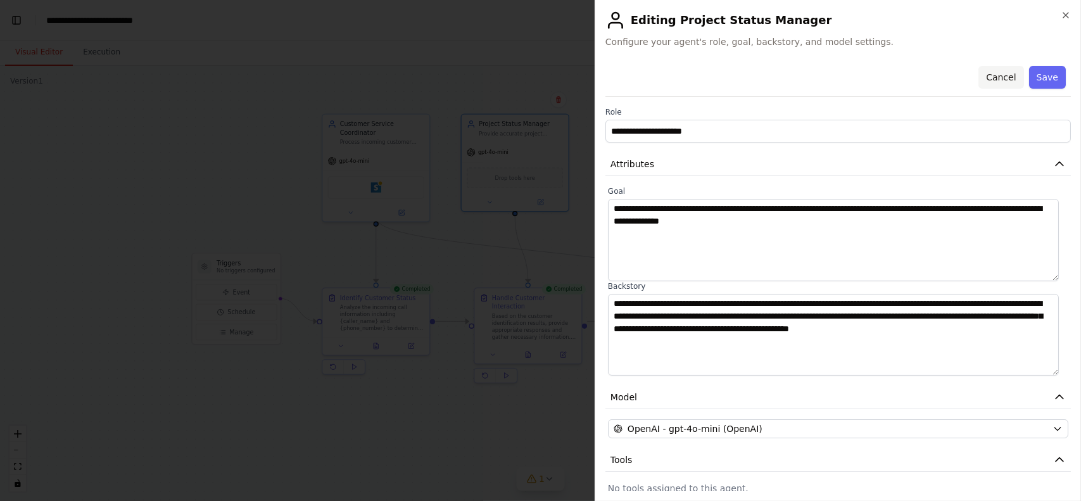
click at [985, 78] on button "Cancel" at bounding box center [1000, 77] width 45 height 23
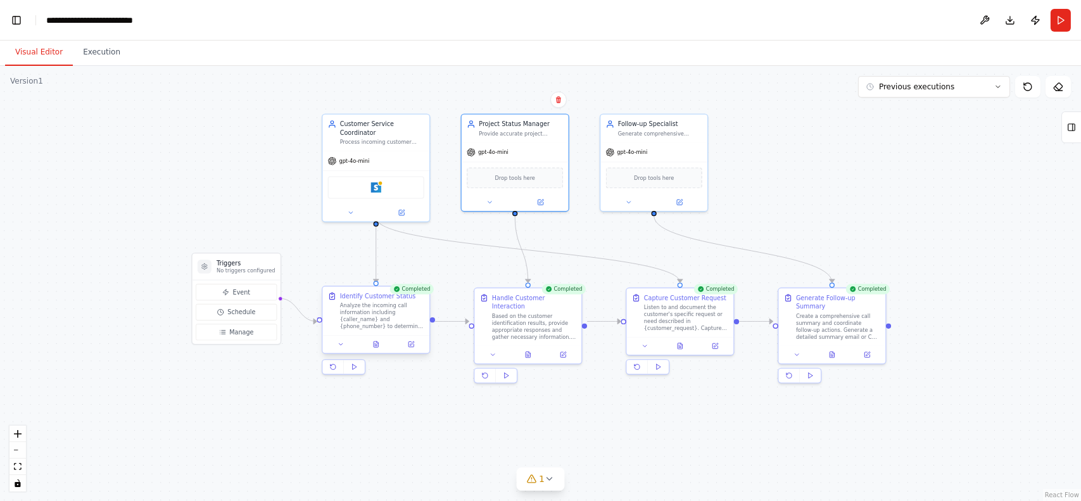
click at [396, 311] on div "Analyze the incoming call information including {caller_name} and {phone_number…" at bounding box center [382, 316] width 84 height 28
click at [408, 341] on icon at bounding box center [411, 344] width 7 height 7
